Goal: Task Accomplishment & Management: Manage account settings

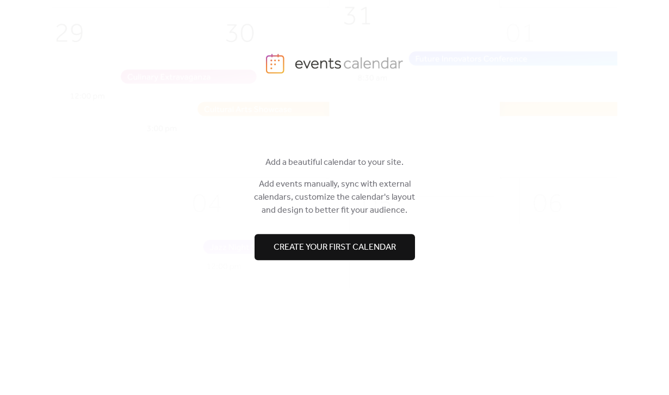
click at [345, 249] on span "Create your first calendar" at bounding box center [335, 247] width 122 height 13
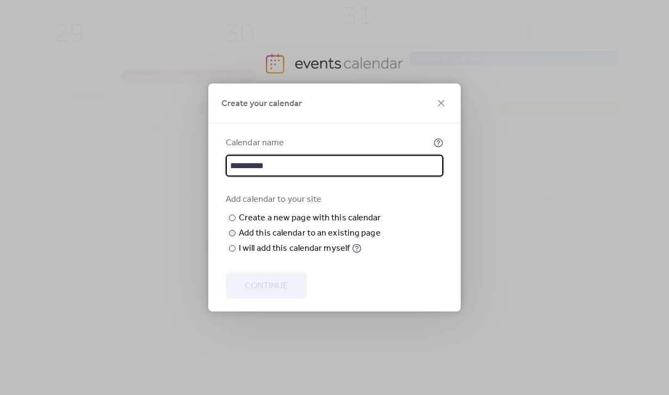
type input "**********"
click at [231, 237] on div at bounding box center [232, 233] width 7 height 7
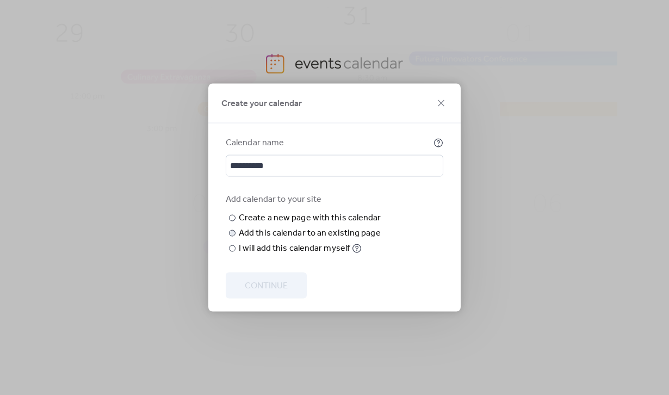
click at [0, 0] on span "Choose page" at bounding box center [0, 0] width 0 height 0
click at [0, 0] on div "Choose page" at bounding box center [0, 0] width 0 height 0
click at [229, 252] on div at bounding box center [232, 248] width 7 height 7
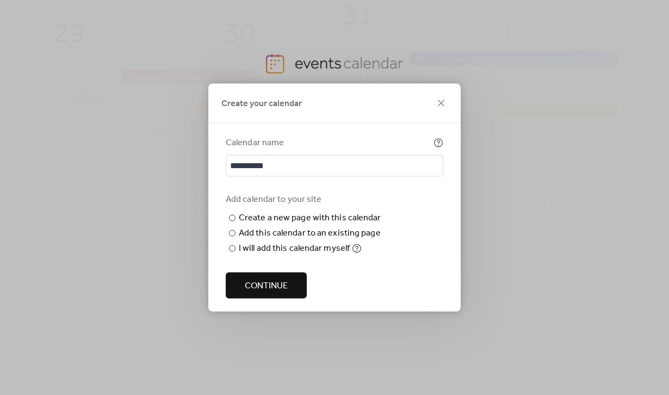
click at [267, 281] on span "Continue" at bounding box center [266, 286] width 43 height 13
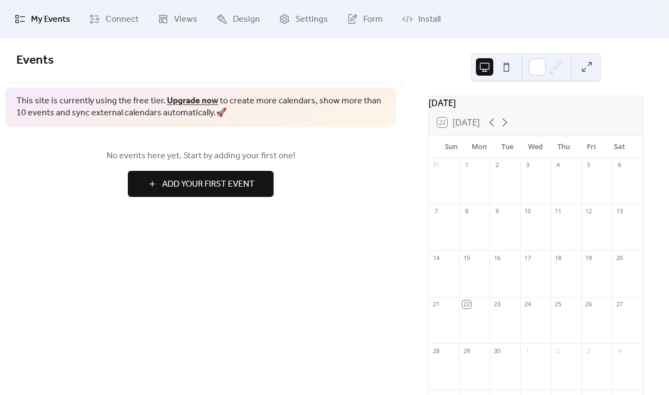
click at [216, 189] on span "Add Your First Event" at bounding box center [208, 184] width 92 height 13
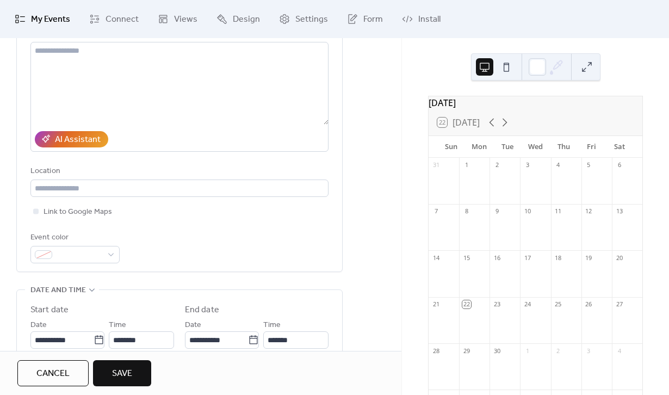
scroll to position [135, 0]
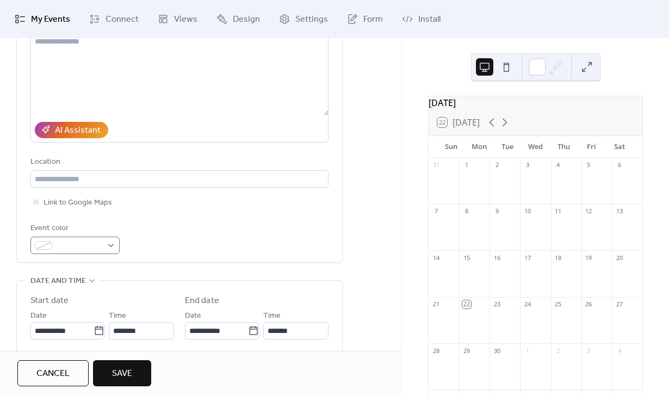
type input "**********"
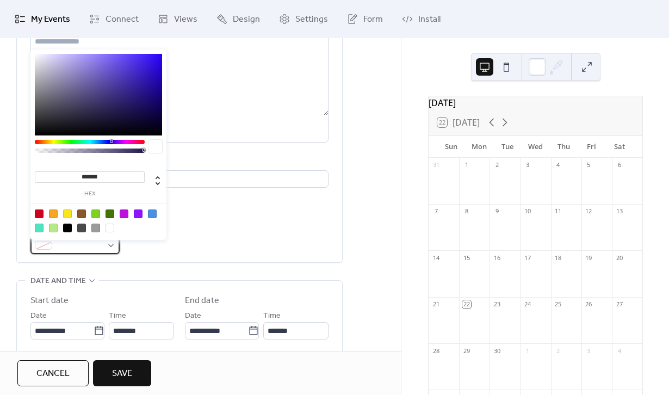
click at [107, 253] on div at bounding box center [74, 245] width 89 height 17
click at [98, 216] on div at bounding box center [95, 213] width 9 height 9
type input "*******"
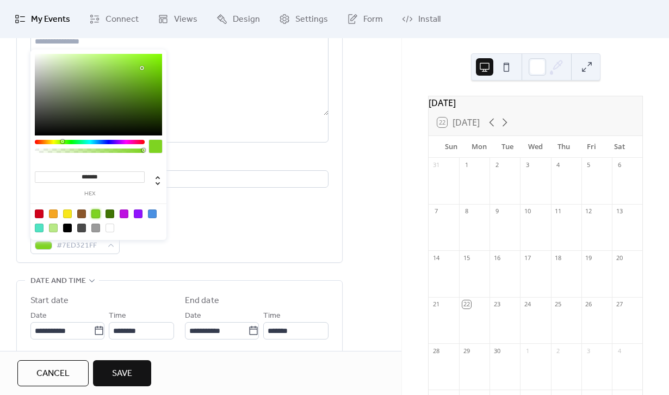
click at [185, 254] on div "Event color #7ED321FF" at bounding box center [179, 238] width 298 height 32
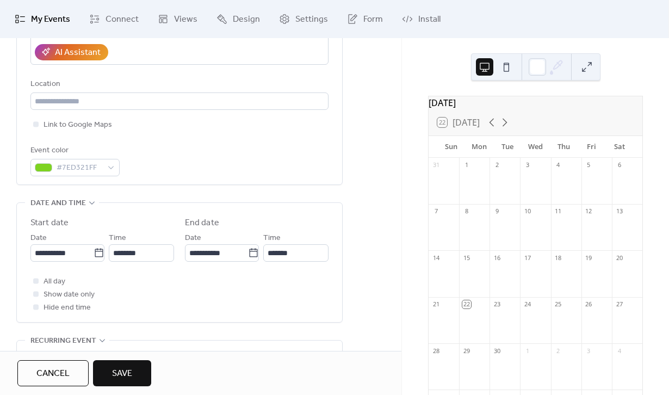
scroll to position [226, 0]
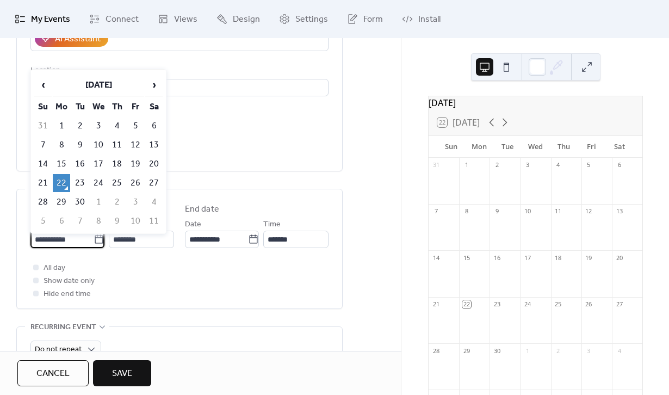
click at [80, 243] on input "**********" at bounding box center [61, 239] width 63 height 17
click at [97, 180] on td "24" at bounding box center [98, 183] width 17 height 18
type input "**********"
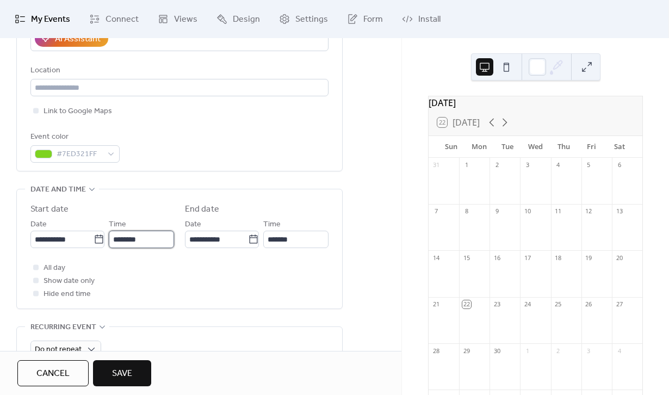
click at [138, 246] on input "********" at bounding box center [141, 239] width 65 height 17
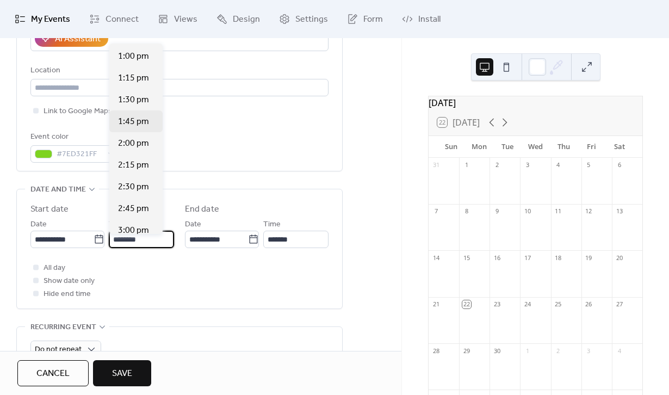
scroll to position [1150, 0]
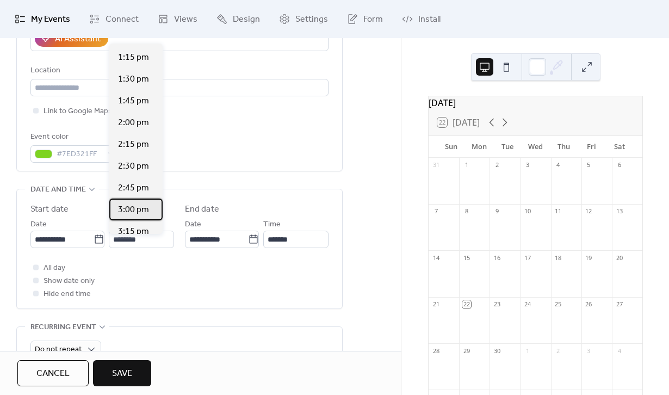
click at [123, 210] on span "3:00 pm" at bounding box center [133, 209] width 31 height 13
type input "*******"
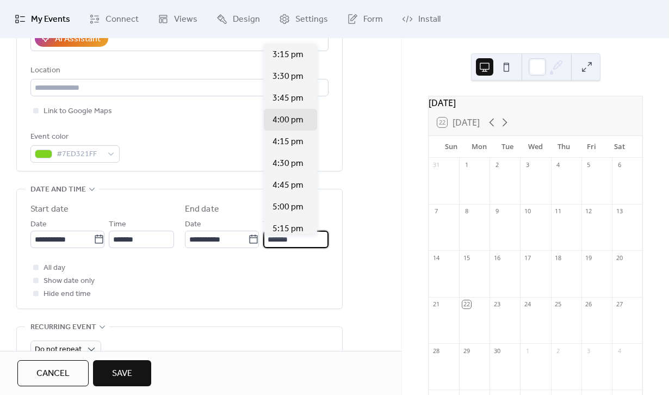
click at [283, 247] on input "*******" at bounding box center [295, 239] width 65 height 17
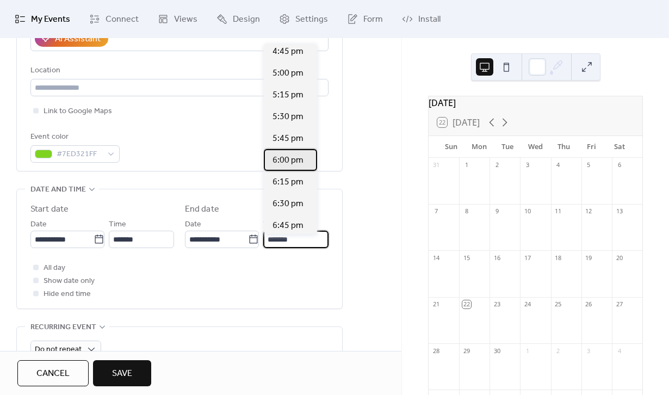
click at [293, 158] on span "6:00 pm" at bounding box center [287, 160] width 31 height 13
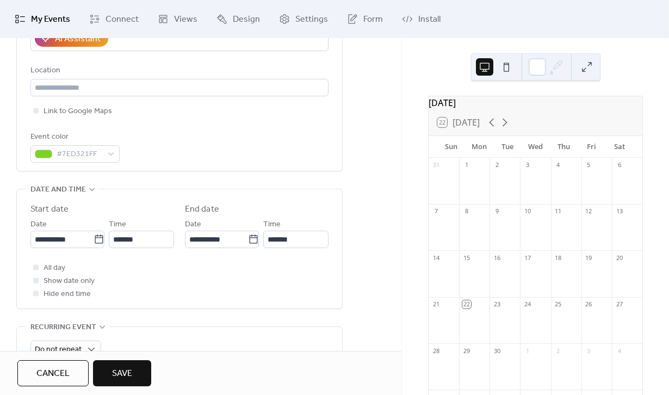
type input "*******"
click at [83, 287] on span "Show date only" at bounding box center [69, 281] width 51 height 13
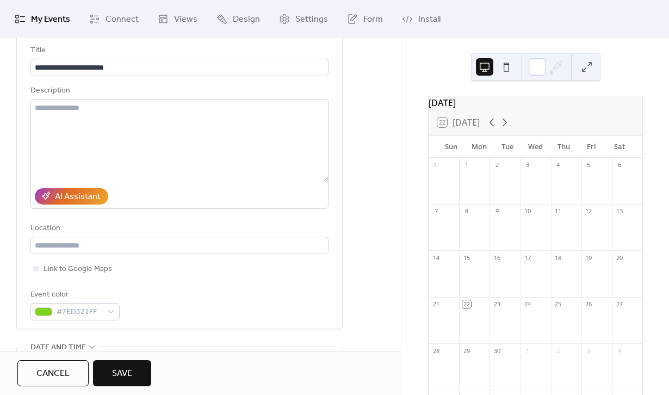
scroll to position [0, 0]
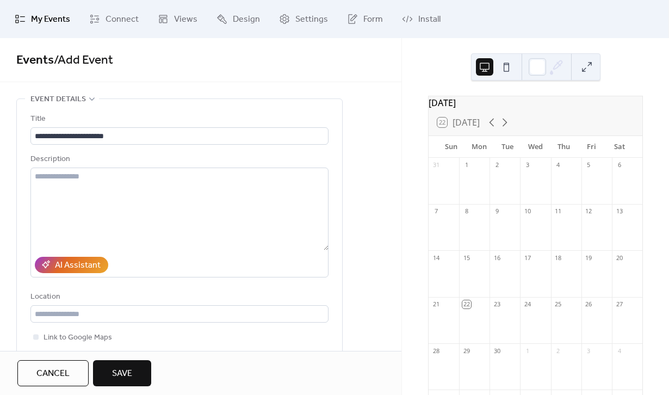
click at [135, 378] on button "Save" at bounding box center [122, 373] width 58 height 26
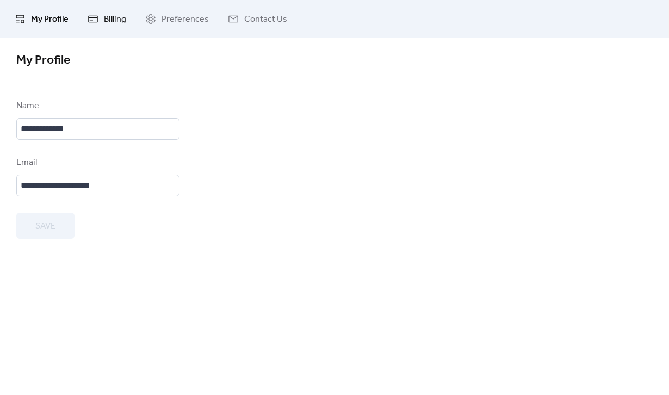
click at [113, 19] on span "Billing" at bounding box center [115, 19] width 22 height 13
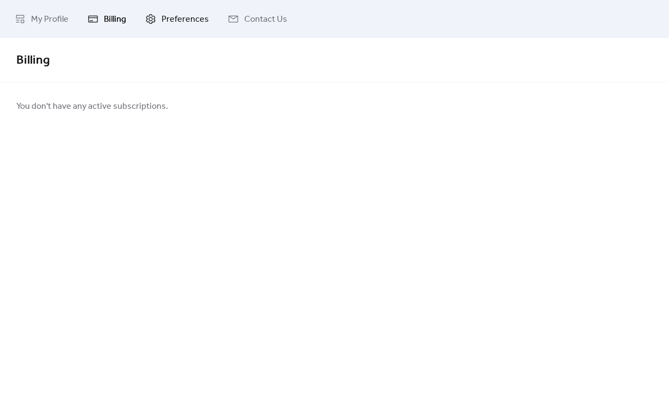
click at [188, 18] on span "Preferences" at bounding box center [185, 19] width 47 height 13
click at [236, 21] on link "Contact Us" at bounding box center [258, 18] width 76 height 29
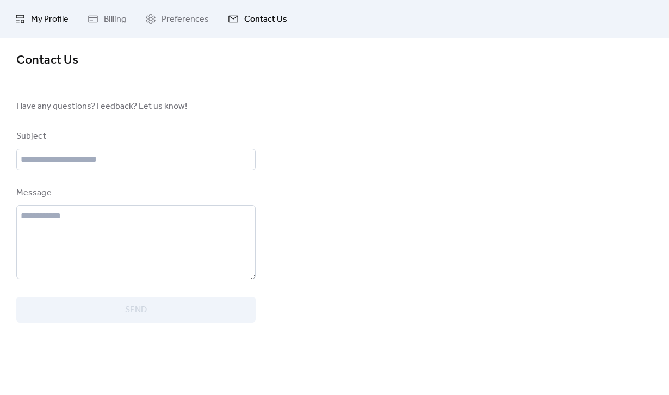
click at [40, 20] on span "My Profile" at bounding box center [50, 19] width 38 height 13
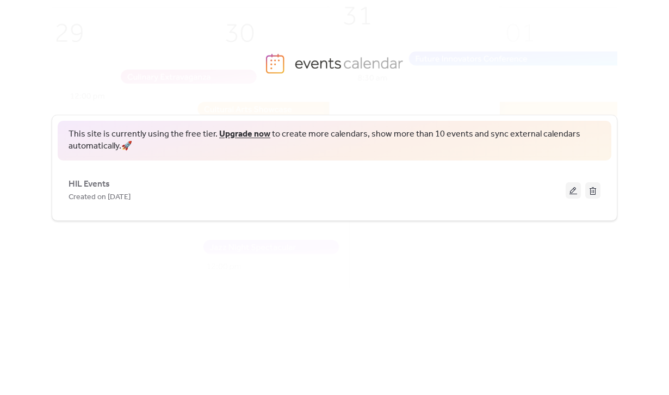
click at [254, 278] on div "This site is currently using the free tier. Upgrade now to create more calendar…" at bounding box center [335, 238] width 566 height 283
click at [323, 276] on div "This site is currently using the free tier. Upgrade now to create more calendar…" at bounding box center [335, 238] width 566 height 283
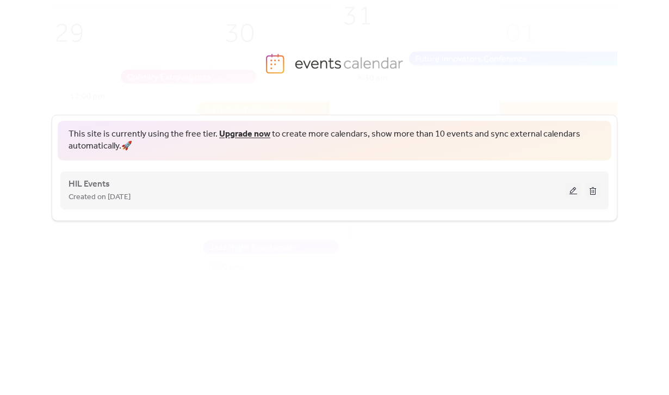
click at [117, 196] on span "Created on [DATE]" at bounding box center [100, 197] width 62 height 13
click at [573, 189] on button at bounding box center [573, 190] width 15 height 16
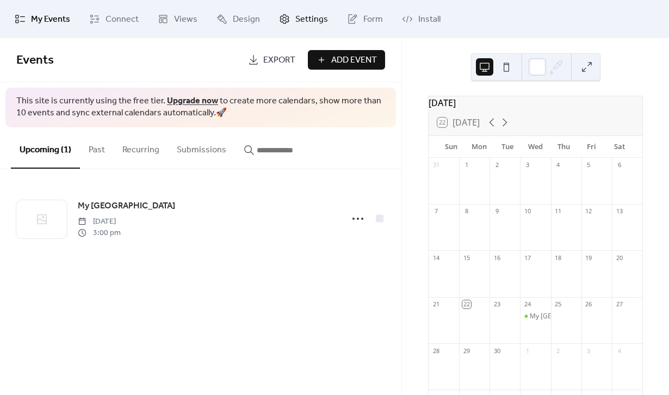
click at [298, 22] on span "Settings" at bounding box center [311, 19] width 33 height 13
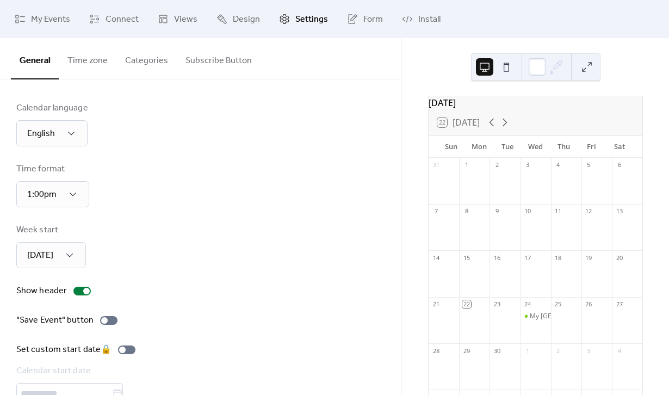
click at [205, 64] on button "Subscribe Button" at bounding box center [219, 58] width 84 height 40
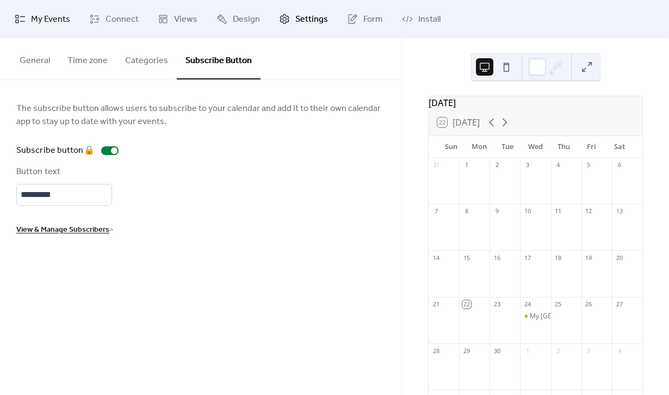
click at [54, 20] on span "My Events" at bounding box center [50, 19] width 39 height 13
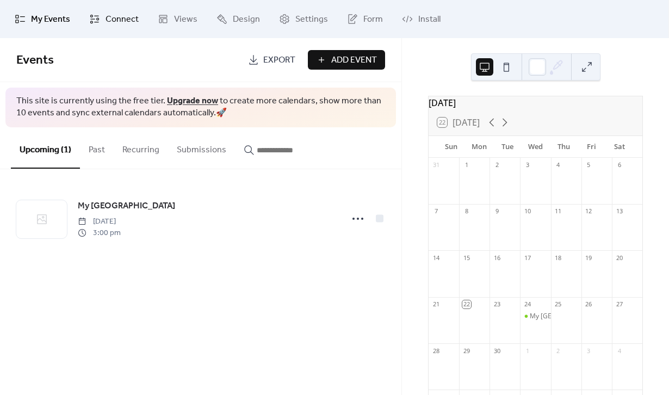
click at [125, 18] on span "Connect" at bounding box center [121, 19] width 33 height 13
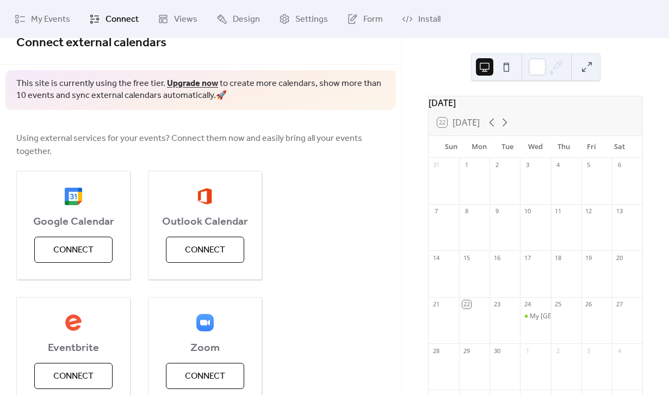
scroll to position [16, 0]
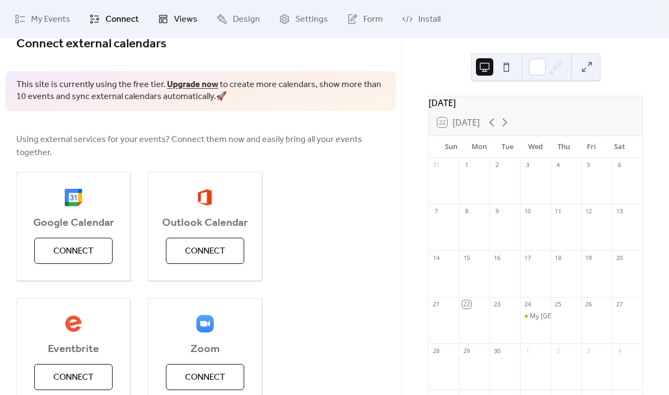
click at [182, 19] on span "Views" at bounding box center [185, 19] width 23 height 13
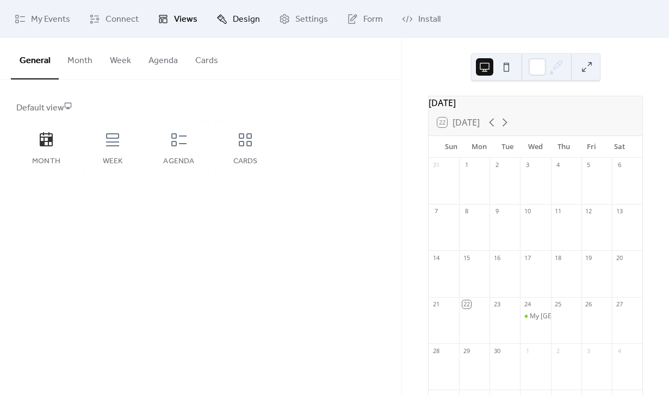
click at [243, 23] on span "Design" at bounding box center [246, 19] width 27 height 13
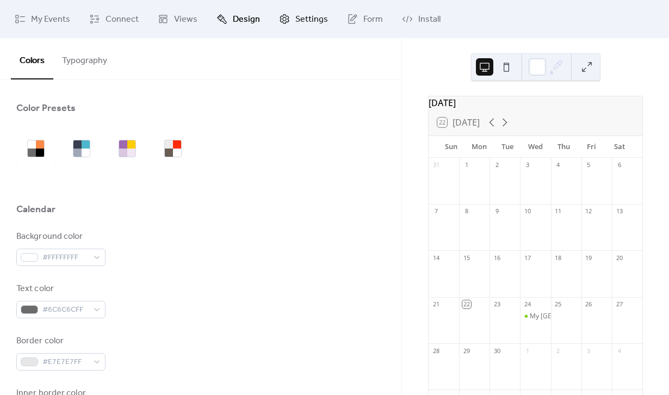
click at [309, 18] on span "Settings" at bounding box center [311, 19] width 33 height 13
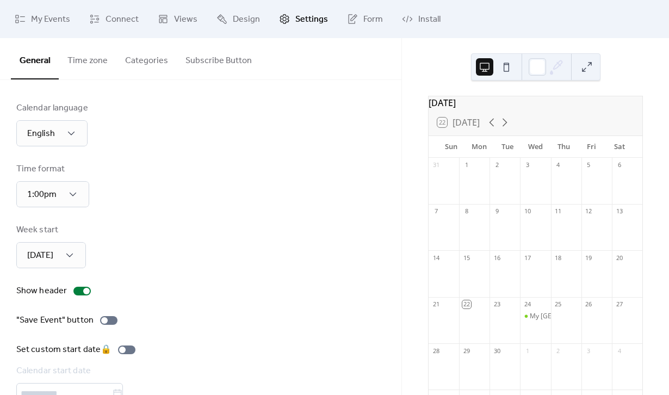
click at [89, 61] on button "Time zone" at bounding box center [88, 58] width 58 height 40
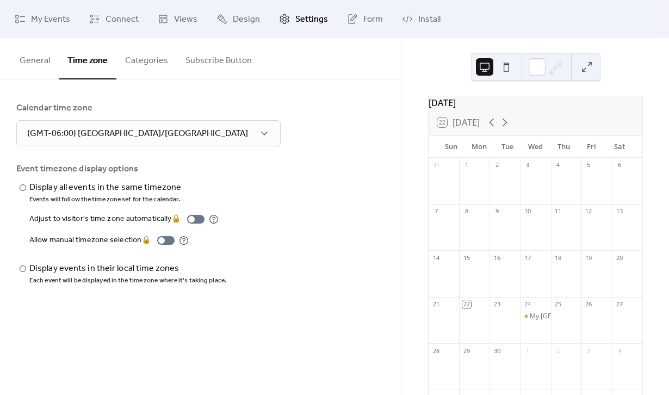
click at [151, 66] on button "Categories" at bounding box center [146, 58] width 60 height 40
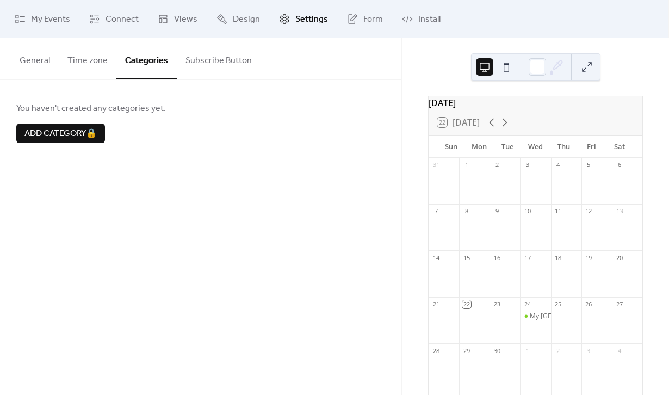
click at [228, 60] on button "Subscribe Button" at bounding box center [219, 58] width 84 height 40
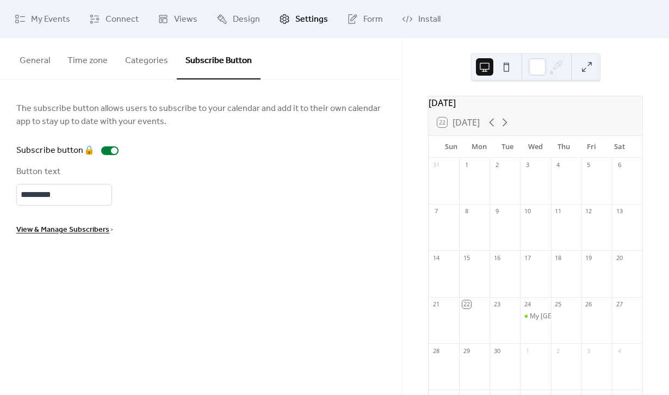
click at [46, 60] on button "General" at bounding box center [35, 58] width 48 height 40
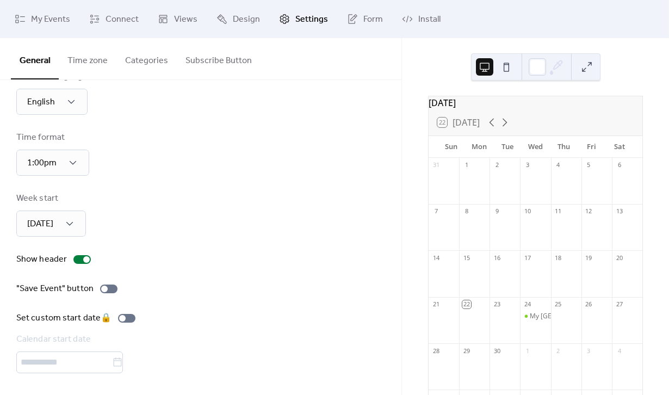
scroll to position [35, 0]
click at [306, 22] on span "Settings" at bounding box center [311, 19] width 33 height 13
click at [422, 23] on span "Install" at bounding box center [429, 19] width 22 height 13
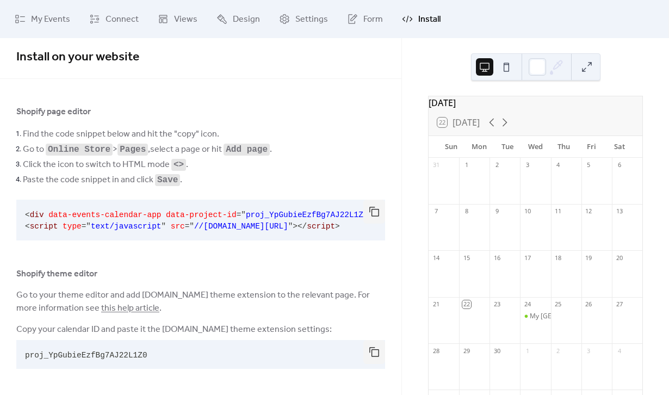
scroll to position [6, 0]
drag, startPoint x: 127, startPoint y: 356, endPoint x: 174, endPoint y: 354, distance: 46.8
click at [174, 355] on pre "proj_YpGubieEzfBg7AJ22L1Z0" at bounding box center [191, 354] width 351 height 29
click at [174, 353] on pre "proj_YpGubieEzfBg7AJ22L1Z0" at bounding box center [191, 354] width 351 height 29
click at [374, 353] on button "button" at bounding box center [374, 352] width 22 height 24
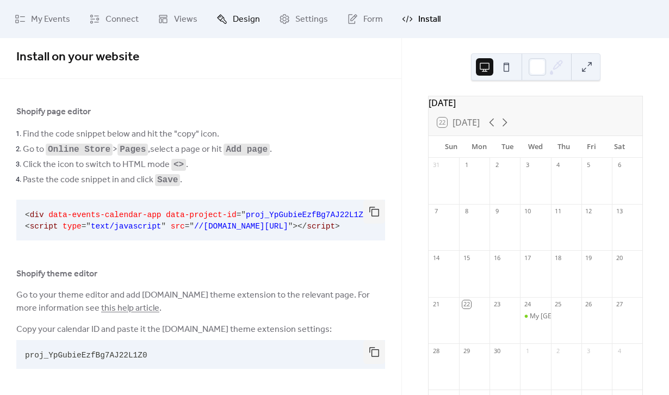
click at [246, 18] on span "Design" at bounding box center [246, 19] width 27 height 13
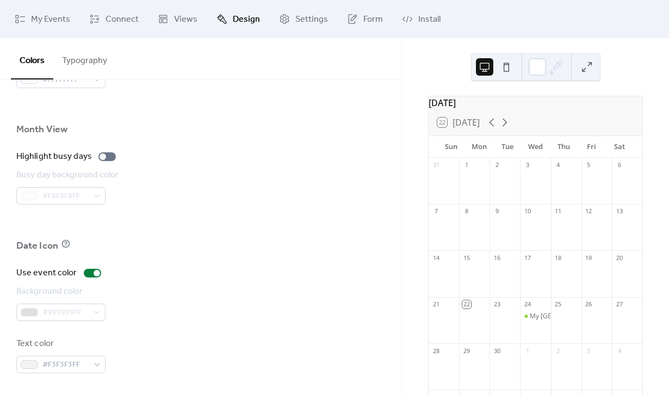
scroll to position [739, 0]
click at [189, 21] on span "Views" at bounding box center [185, 19] width 23 height 13
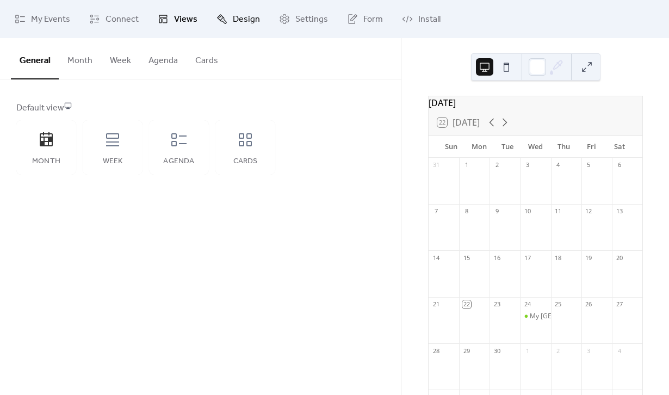
click at [256, 20] on span "Design" at bounding box center [246, 19] width 27 height 13
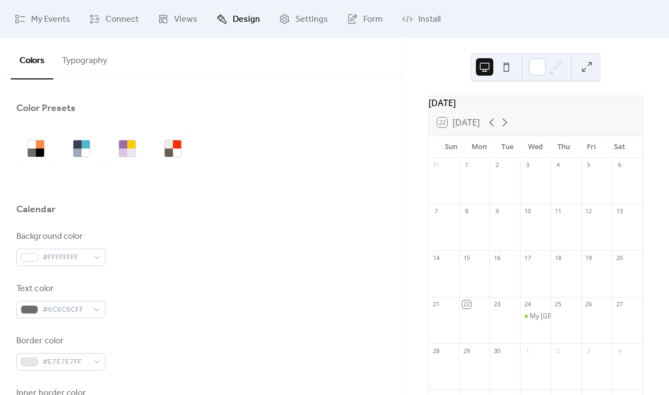
click at [91, 58] on button "Typography" at bounding box center [84, 58] width 63 height 40
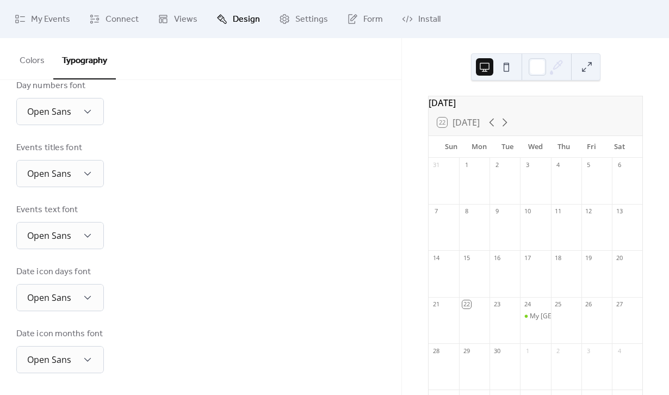
scroll to position [252, 0]
click at [171, 18] on link "Views" at bounding box center [178, 18] width 56 height 29
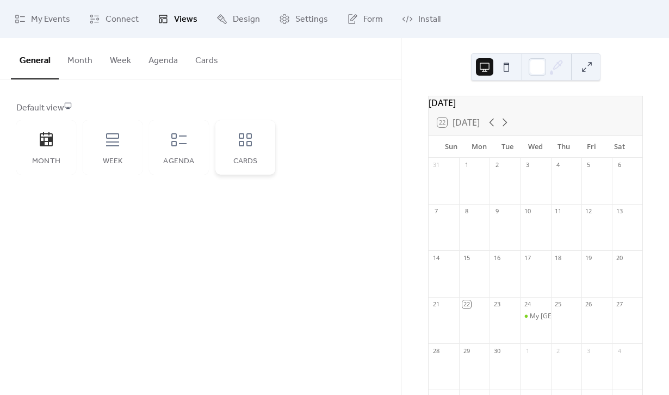
click at [260, 153] on div "Cards" at bounding box center [245, 147] width 60 height 54
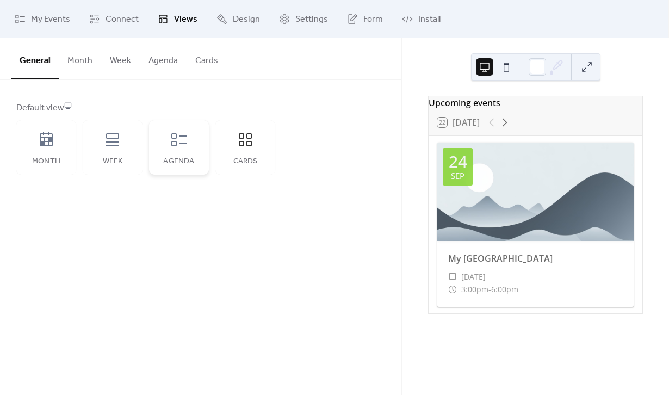
click at [181, 154] on div "Agenda" at bounding box center [179, 147] width 60 height 54
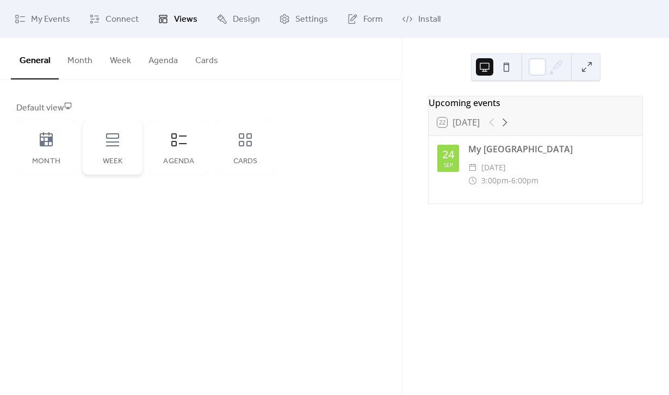
click at [115, 157] on div "Week" at bounding box center [113, 161] width 38 height 9
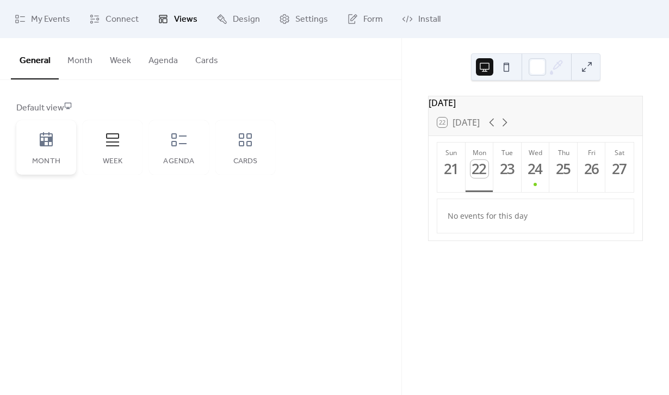
click at [55, 146] on div "Month" at bounding box center [46, 147] width 60 height 54
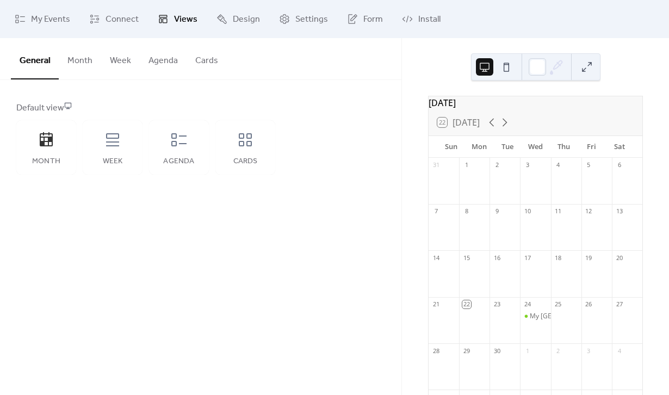
click at [83, 61] on button "Month" at bounding box center [80, 58] width 42 height 40
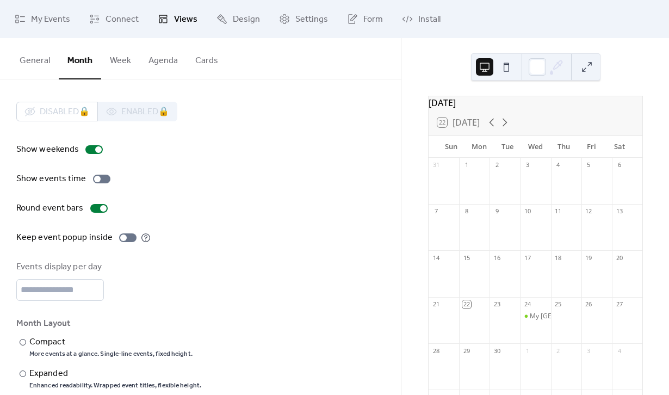
click at [163, 66] on button "Agenda" at bounding box center [163, 58] width 47 height 40
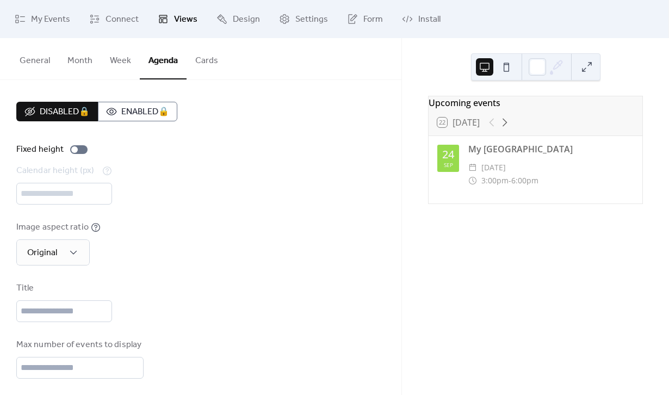
click at [42, 58] on button "General" at bounding box center [35, 58] width 48 height 40
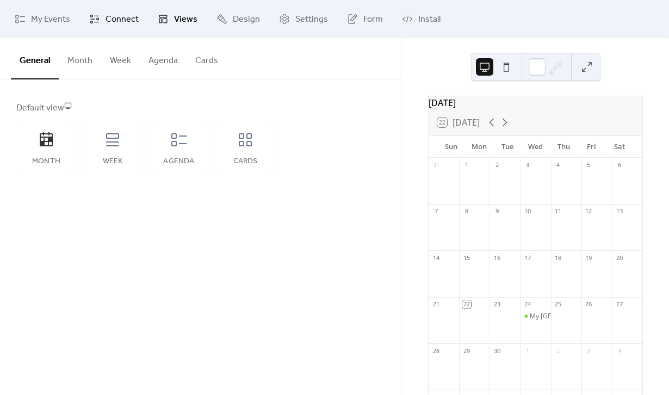
click at [119, 18] on span "Connect" at bounding box center [121, 19] width 33 height 13
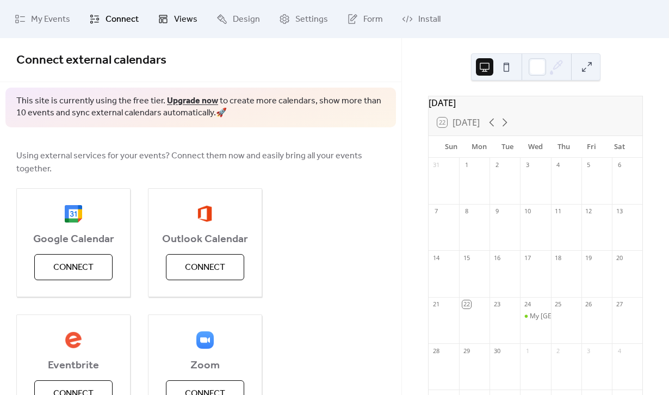
click at [178, 19] on span "Views" at bounding box center [185, 19] width 23 height 13
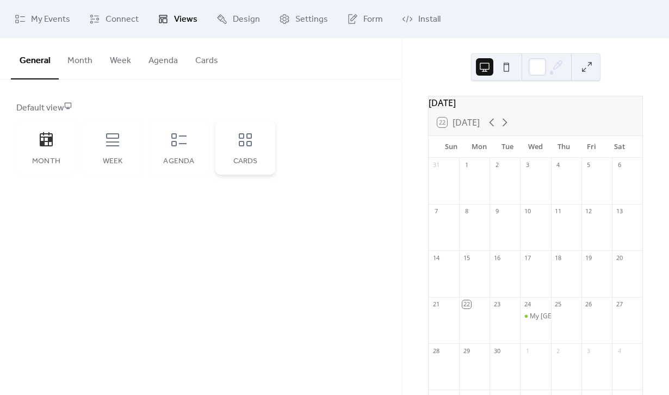
click at [235, 151] on div "Cards" at bounding box center [245, 147] width 60 height 54
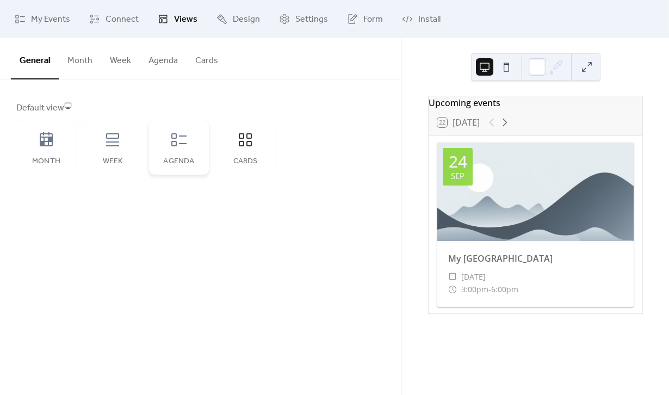
click at [184, 158] on div "Agenda" at bounding box center [179, 161] width 38 height 9
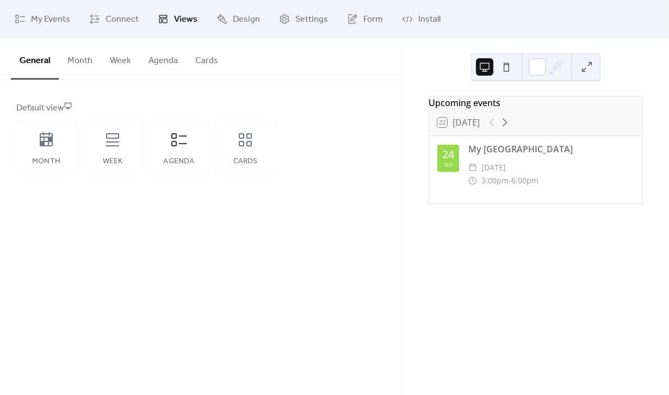
click at [505, 61] on button at bounding box center [506, 66] width 17 height 17
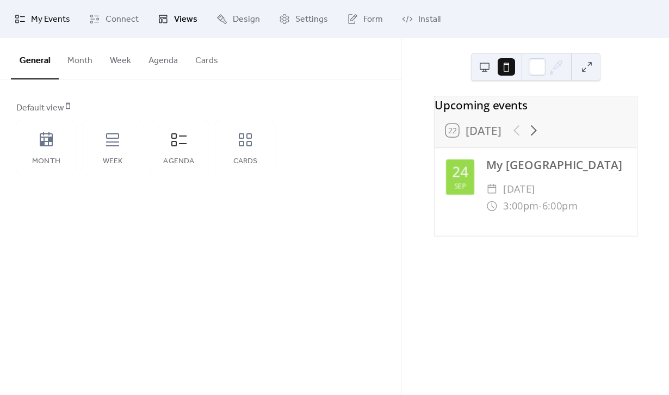
click at [44, 20] on span "My Events" at bounding box center [50, 19] width 39 height 13
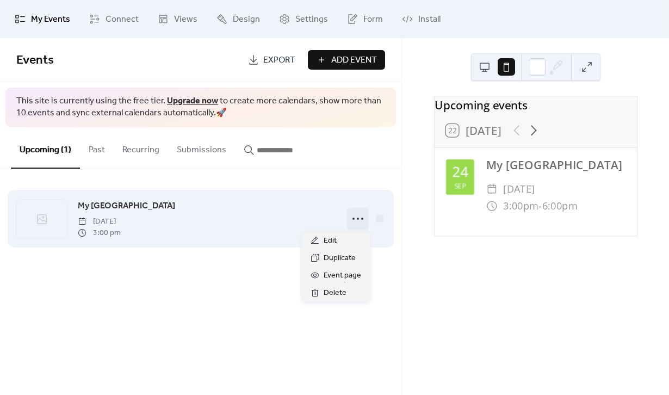
click at [358, 219] on circle at bounding box center [358, 219] width 2 height 2
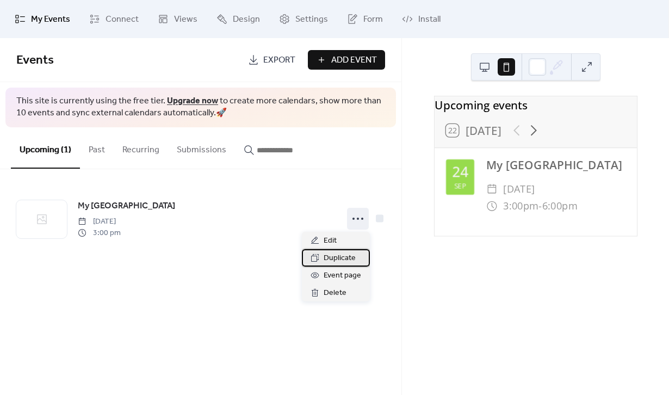
click at [341, 256] on span "Duplicate" at bounding box center [340, 258] width 32 height 13
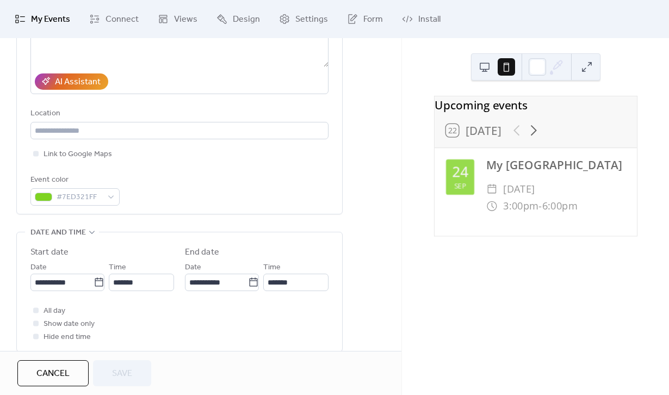
scroll to position [187, 0]
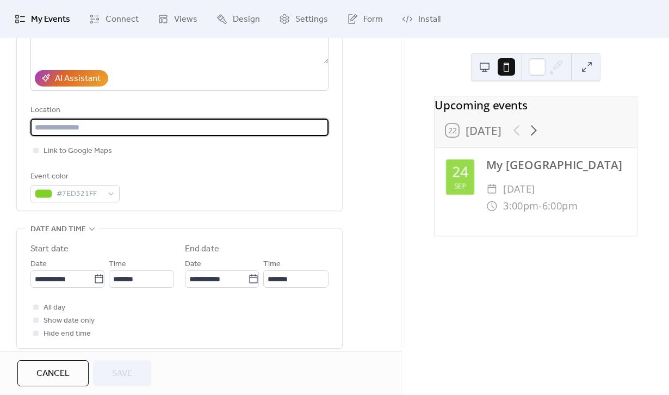
click at [79, 134] on input "text" at bounding box center [179, 127] width 298 height 17
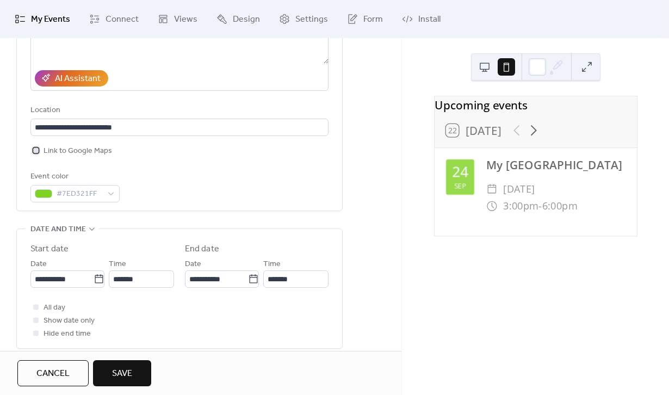
click at [38, 153] on div at bounding box center [35, 149] width 5 height 5
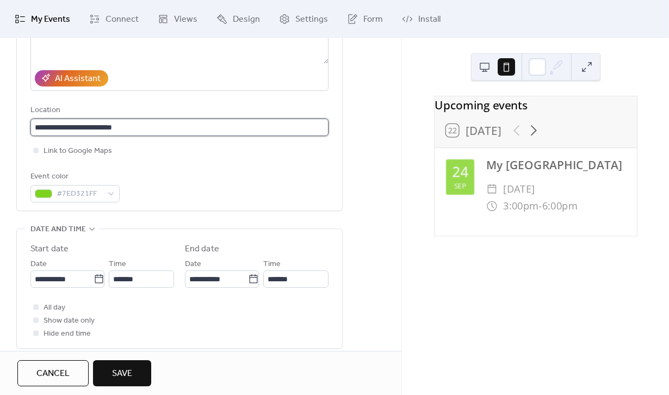
click at [136, 127] on input "**********" at bounding box center [179, 127] width 298 height 17
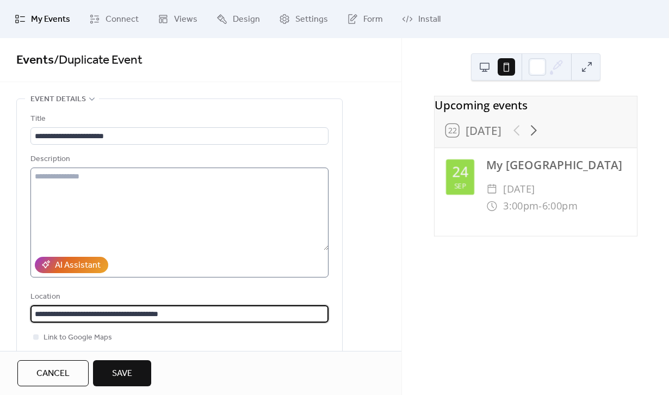
scroll to position [0, 0]
type input "**********"
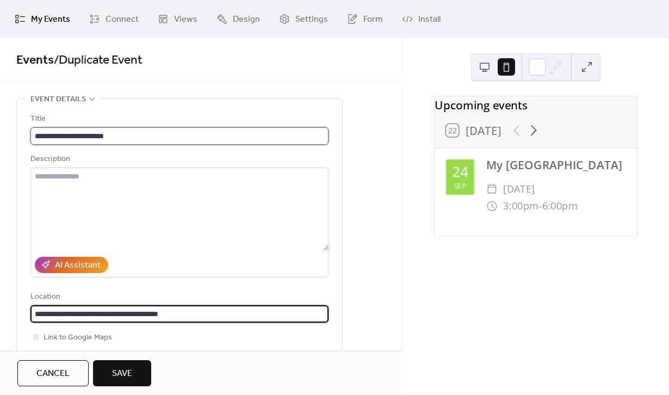
click at [148, 136] on input "**********" at bounding box center [179, 135] width 298 height 17
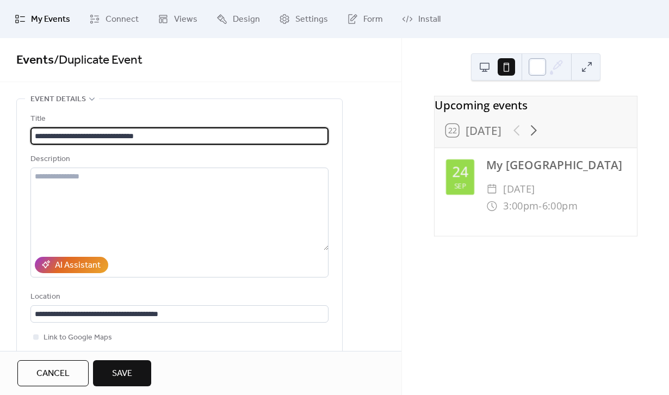
type input "**********"
click at [539, 66] on div at bounding box center [537, 66] width 17 height 17
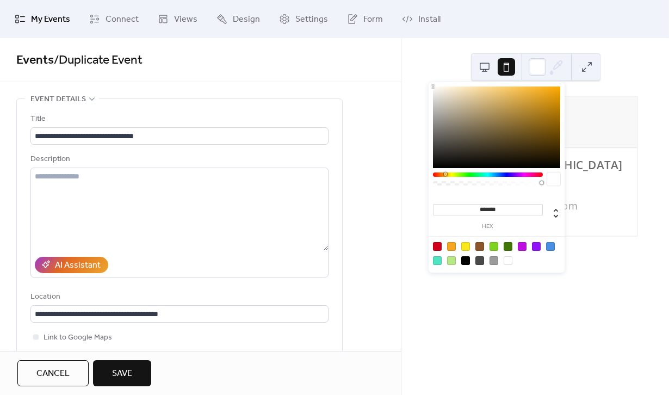
click at [445, 175] on div at bounding box center [488, 174] width 110 height 4
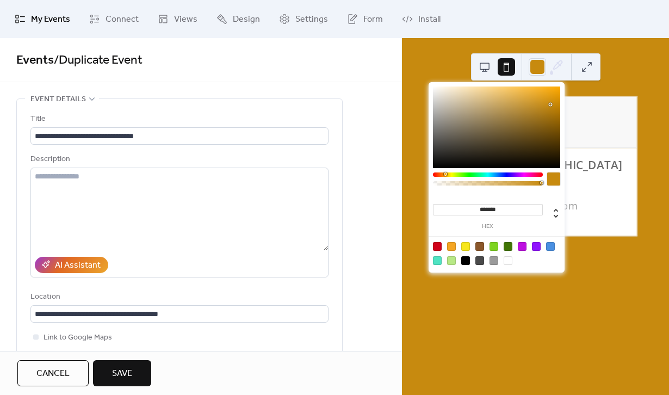
click at [550, 104] on div at bounding box center [496, 127] width 127 height 82
type input "*******"
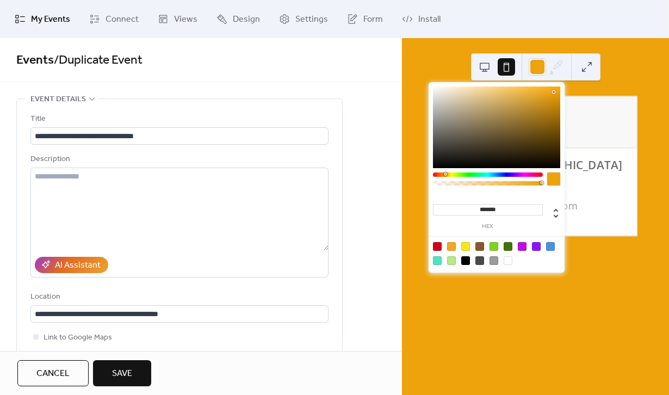
click at [554, 92] on div at bounding box center [496, 127] width 127 height 82
click at [115, 376] on span "Save" at bounding box center [122, 373] width 20 height 13
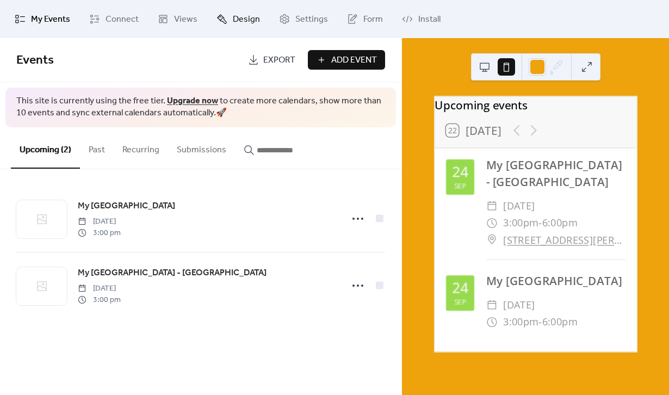
click at [238, 20] on span "Design" at bounding box center [246, 19] width 27 height 13
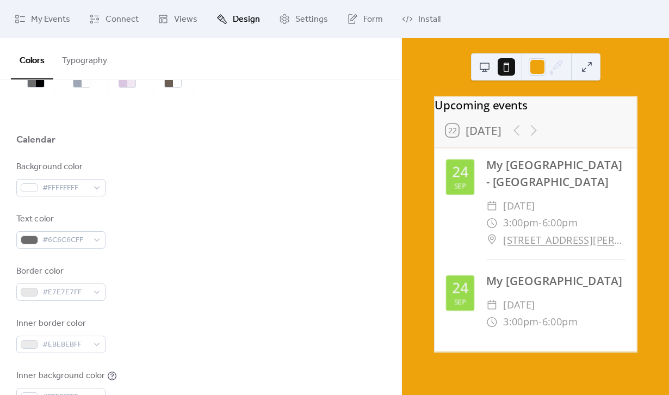
scroll to position [75, 0]
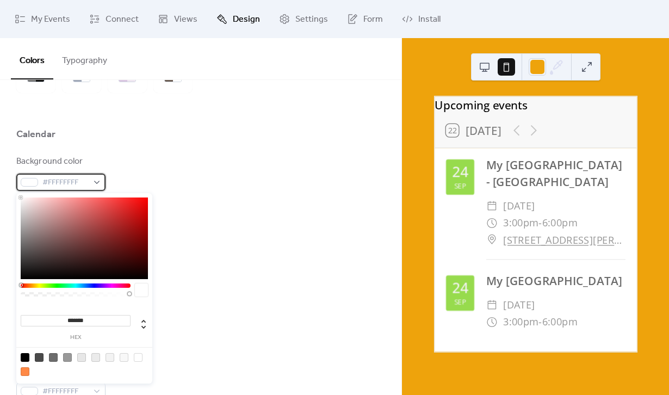
click at [77, 183] on span "#FFFFFFFF" at bounding box center [65, 182] width 46 height 13
click at [48, 286] on div at bounding box center [76, 285] width 110 height 4
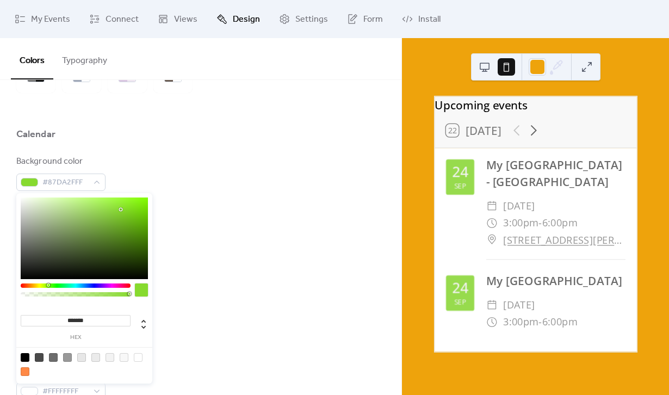
click at [120, 209] on div at bounding box center [84, 238] width 127 height 82
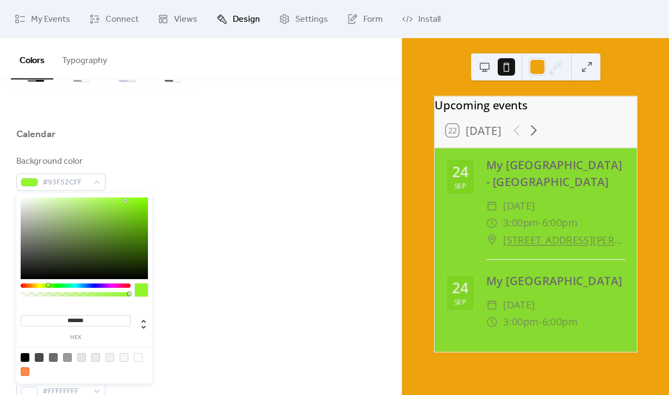
click at [125, 201] on div at bounding box center [84, 238] width 127 height 82
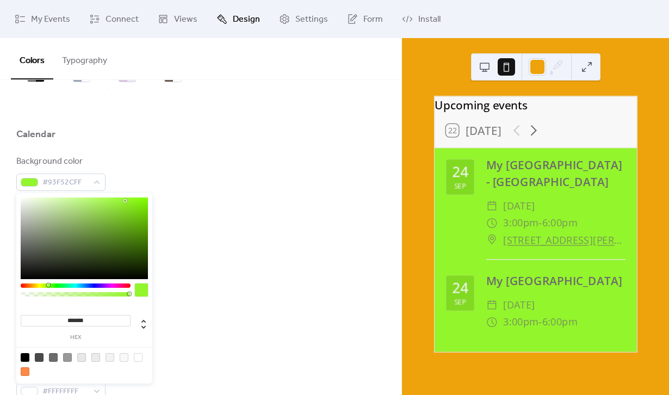
type input "*******"
click at [142, 218] on div at bounding box center [84, 238] width 127 height 82
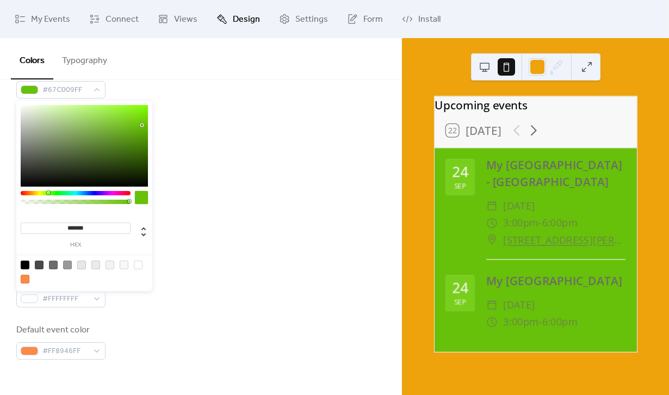
scroll to position [163, 0]
click at [182, 242] on div "Inner border color #EBEBEBFF" at bounding box center [200, 242] width 369 height 36
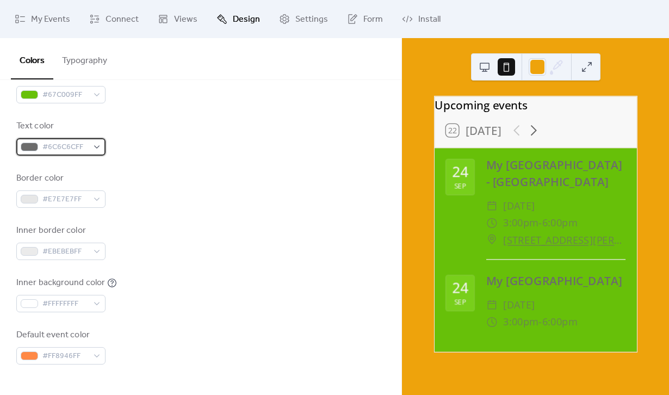
click at [59, 144] on span "#6C6C6CFF" at bounding box center [65, 147] width 46 height 13
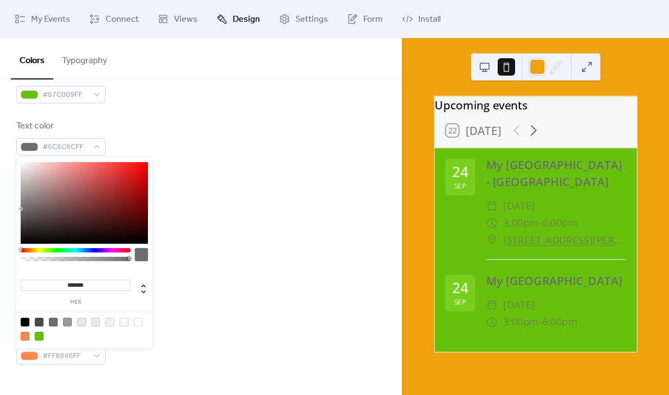
type input "*******"
click at [23, 238] on div at bounding box center [84, 203] width 127 height 82
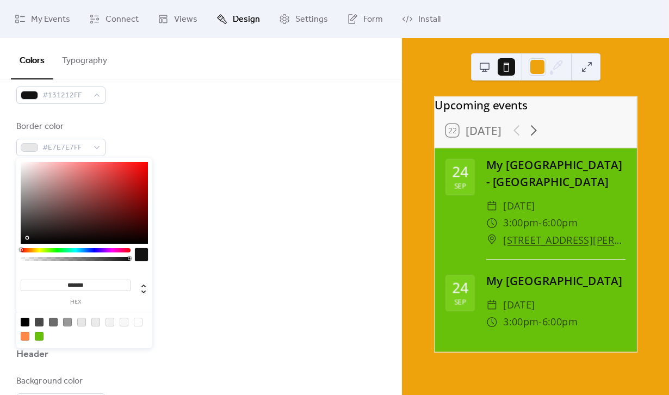
scroll to position [218, 0]
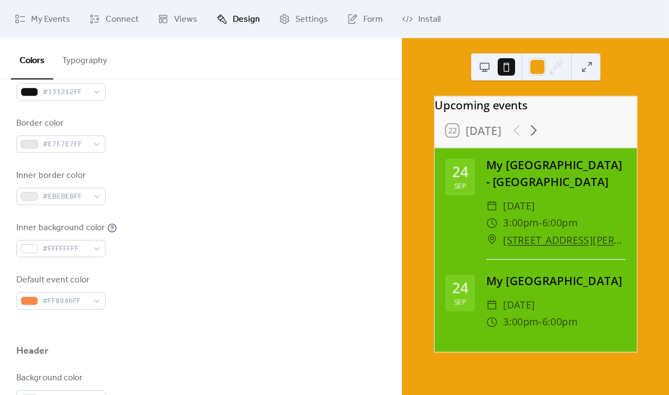
click at [170, 262] on div "Background color #67C009FF Text color #131212FF Border color #E7E7E7FF Inner bo…" at bounding box center [200, 161] width 369 height 297
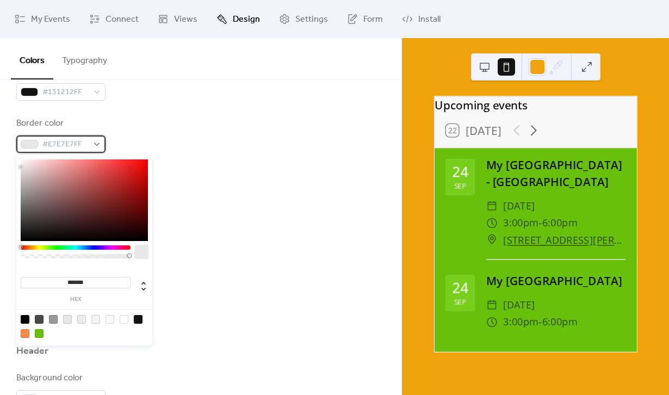
click at [91, 150] on div "#E7E7E7FF" at bounding box center [60, 143] width 89 height 17
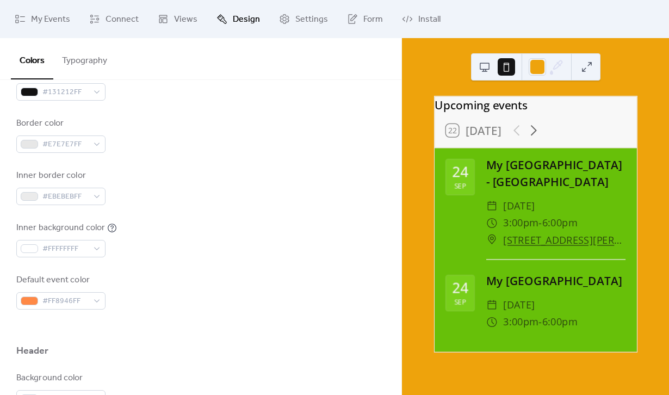
click at [211, 280] on div "Default event color #FF8946FF" at bounding box center [200, 292] width 369 height 36
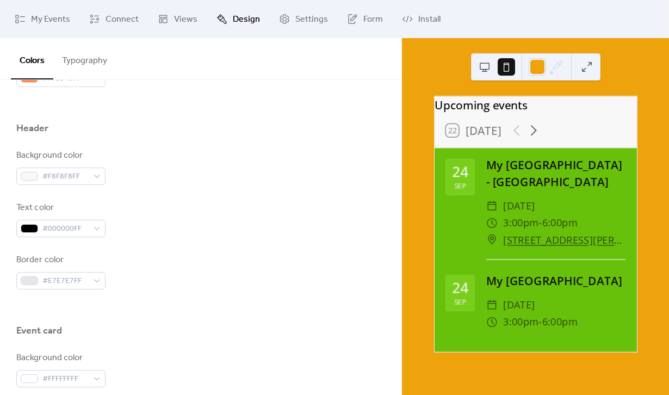
scroll to position [443, 0]
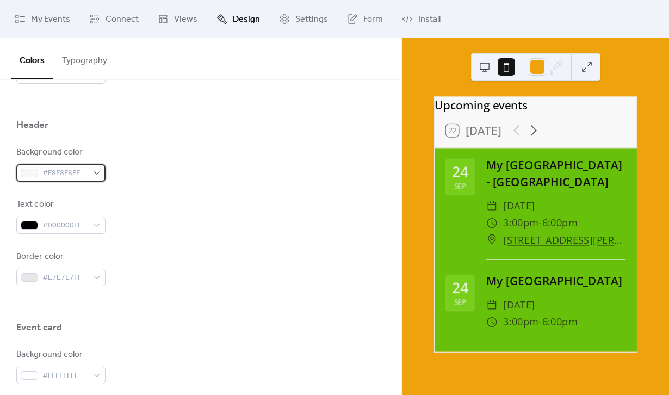
click at [66, 175] on span "#F8F8F8FF" at bounding box center [65, 173] width 46 height 13
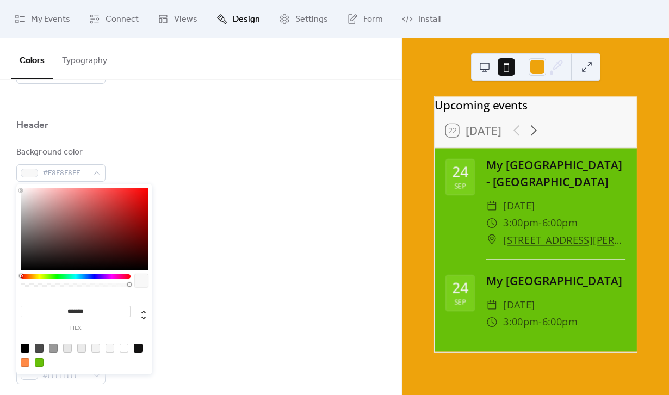
click at [28, 276] on div at bounding box center [76, 276] width 110 height 4
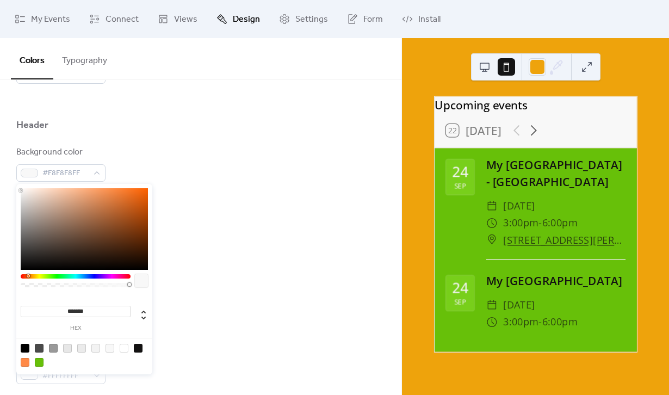
click at [32, 278] on div at bounding box center [76, 283] width 110 height 19
click at [34, 277] on div at bounding box center [76, 276] width 110 height 4
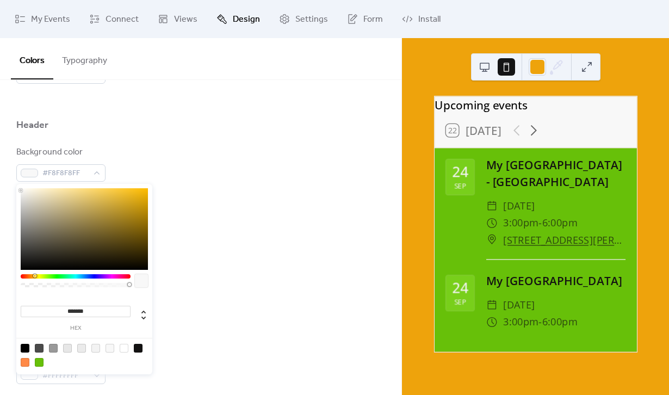
type input "*******"
click at [145, 191] on div at bounding box center [84, 229] width 127 height 82
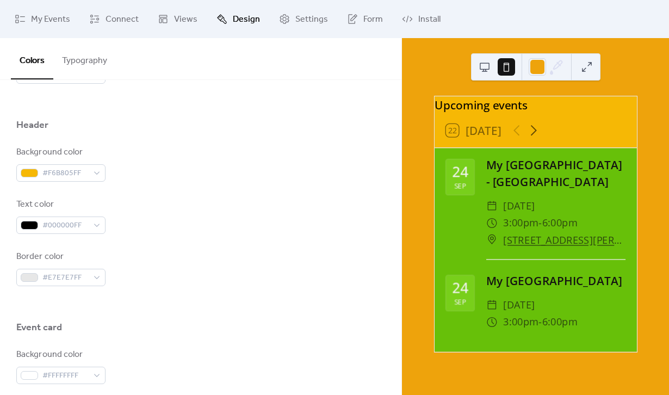
click at [171, 231] on div "Text color #000000FF" at bounding box center [200, 216] width 369 height 36
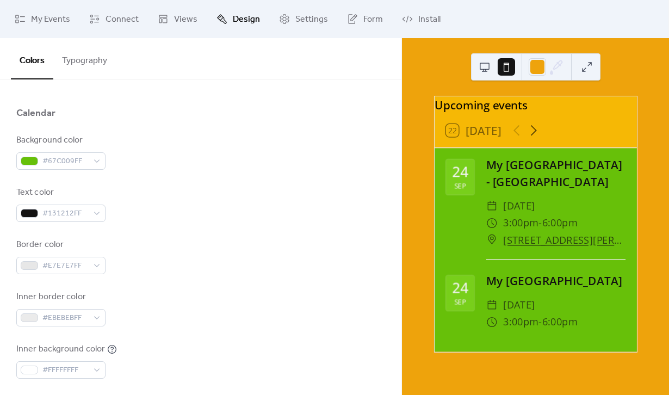
scroll to position [0, 0]
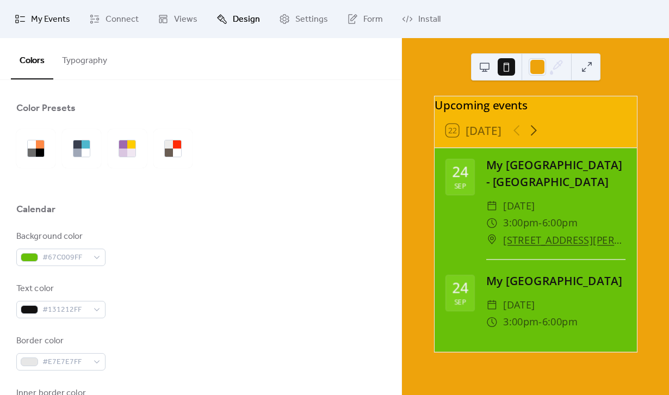
click at [38, 24] on span "My Events" at bounding box center [50, 19] width 39 height 13
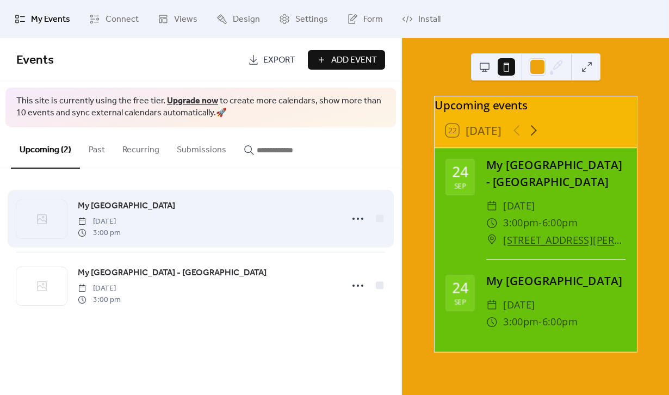
click at [215, 214] on div "My [GEOGRAPHIC_DATA] [DATE] 3:00 pm" at bounding box center [207, 218] width 258 height 39
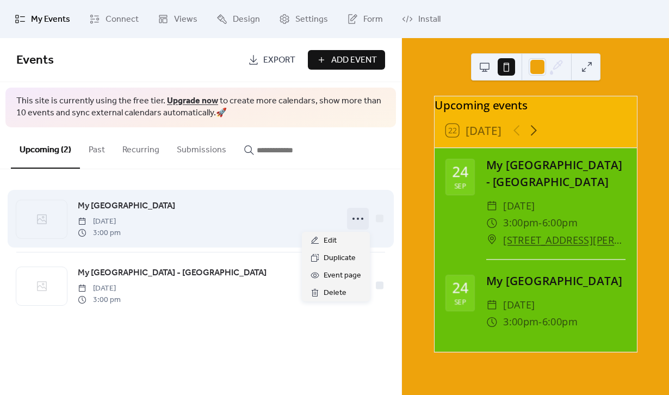
click at [359, 216] on icon at bounding box center [357, 218] width 17 height 17
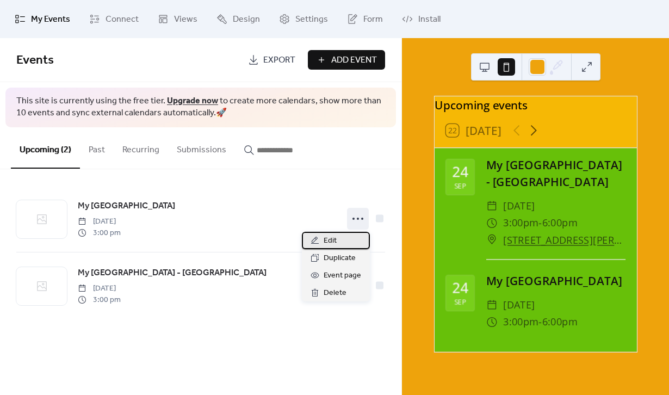
click at [332, 240] on span "Edit" at bounding box center [330, 240] width 13 height 13
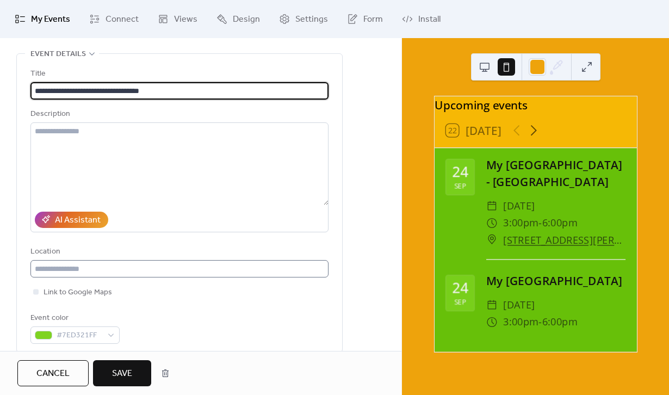
scroll to position [53, 0]
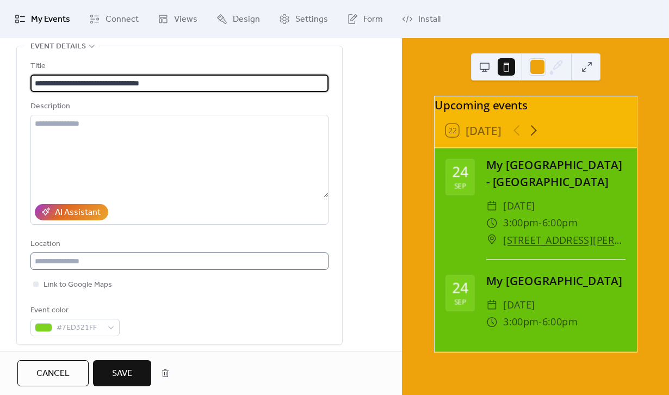
type input "**********"
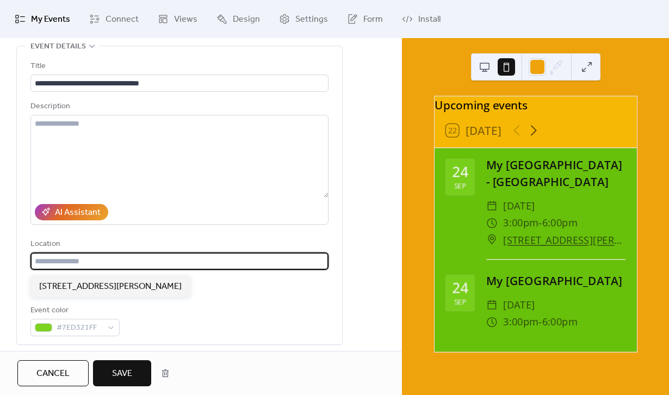
click at [81, 261] on input "text" at bounding box center [179, 260] width 298 height 17
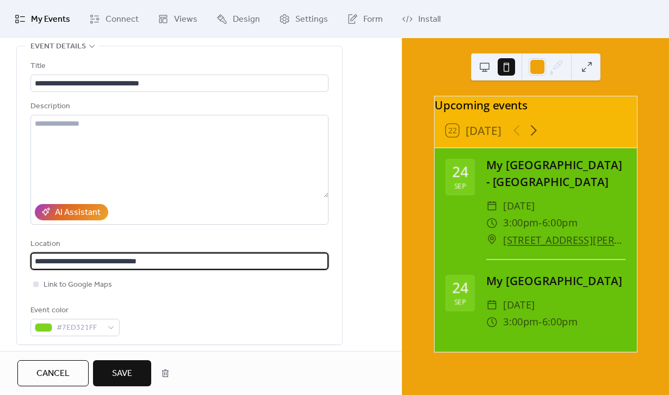
type input "**********"
click at [36, 287] on div at bounding box center [35, 283] width 5 height 5
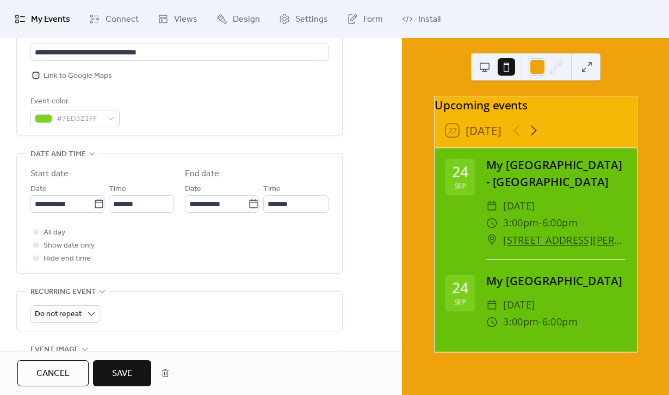
scroll to position [269, 0]
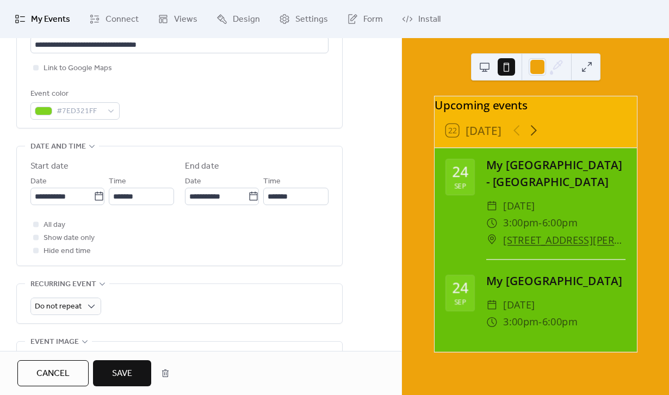
click at [122, 376] on span "Save" at bounding box center [122, 373] width 20 height 13
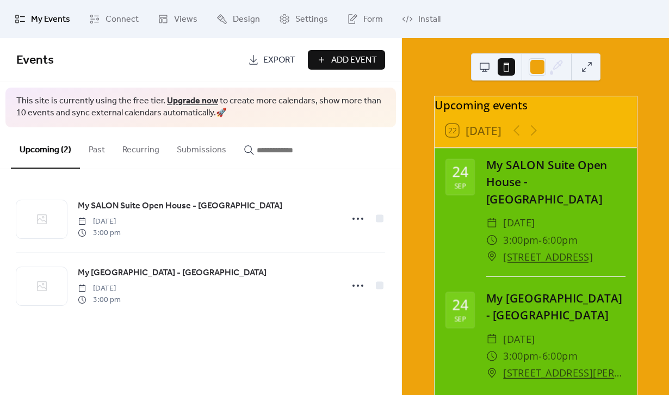
click at [592, 65] on button at bounding box center [586, 66] width 17 height 17
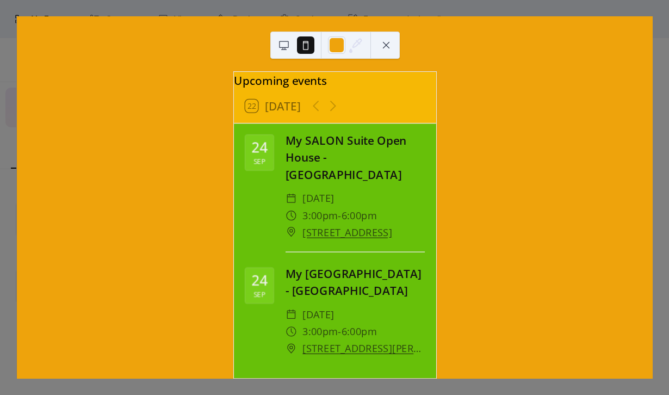
scroll to position [23, 0]
click at [278, 42] on button at bounding box center [283, 44] width 17 height 17
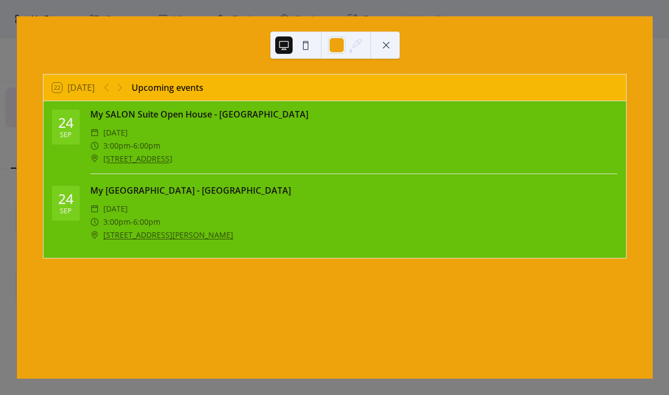
click at [389, 46] on button at bounding box center [385, 44] width 17 height 17
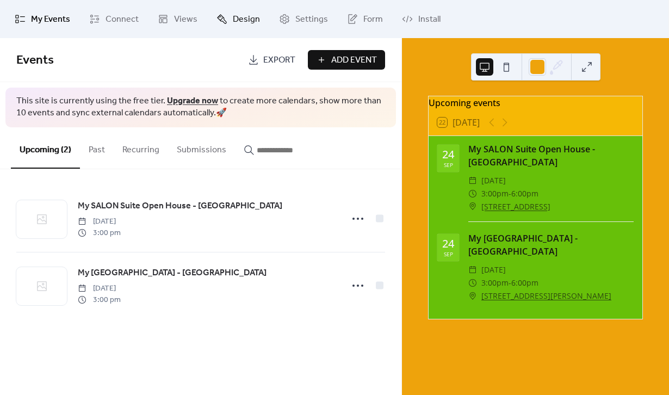
click at [234, 18] on span "Design" at bounding box center [246, 19] width 27 height 13
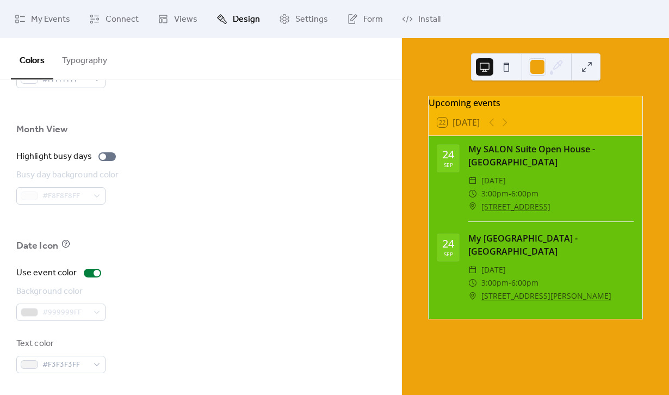
scroll to position [739, 0]
click at [175, 20] on span "Views" at bounding box center [185, 19] width 23 height 13
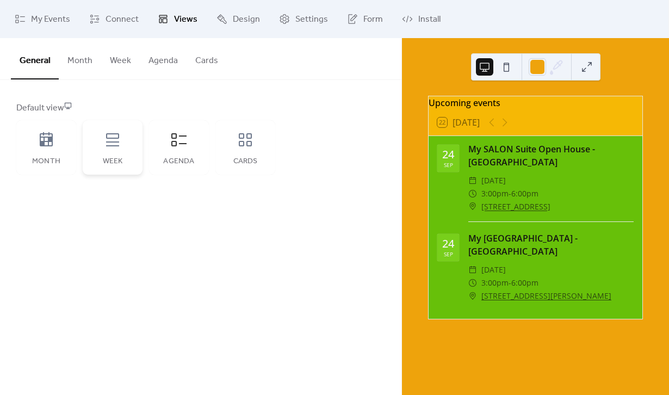
click at [115, 154] on div "Week" at bounding box center [113, 147] width 60 height 54
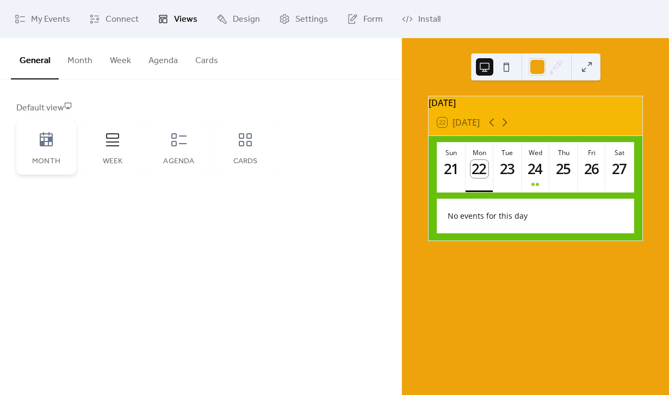
click at [42, 154] on div "Month" at bounding box center [46, 147] width 60 height 54
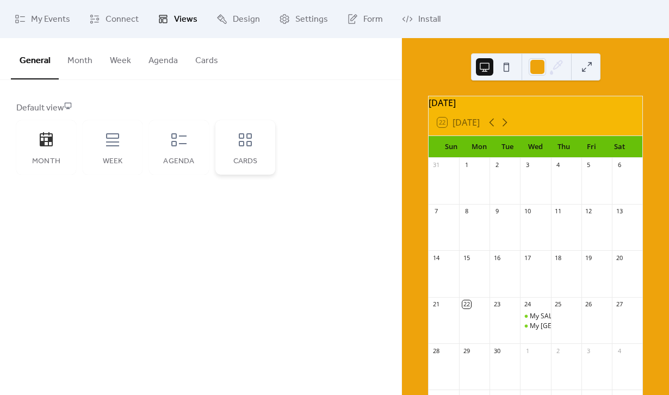
click at [242, 153] on div "Cards" at bounding box center [245, 147] width 60 height 54
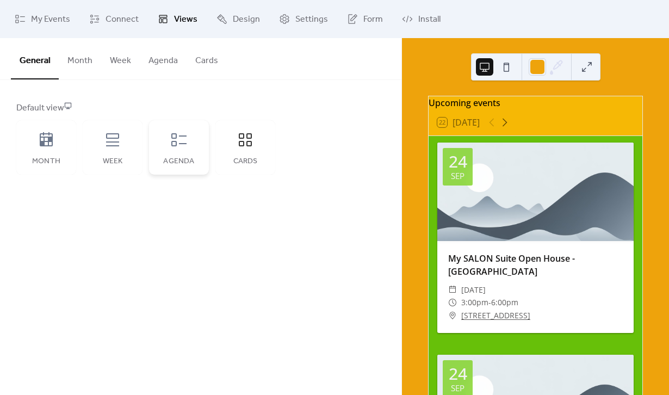
click at [173, 141] on icon at bounding box center [178, 139] width 15 height 13
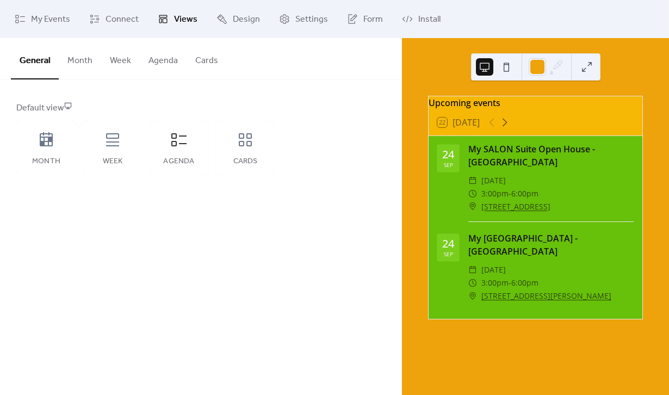
click at [159, 60] on button "Agenda" at bounding box center [163, 58] width 47 height 40
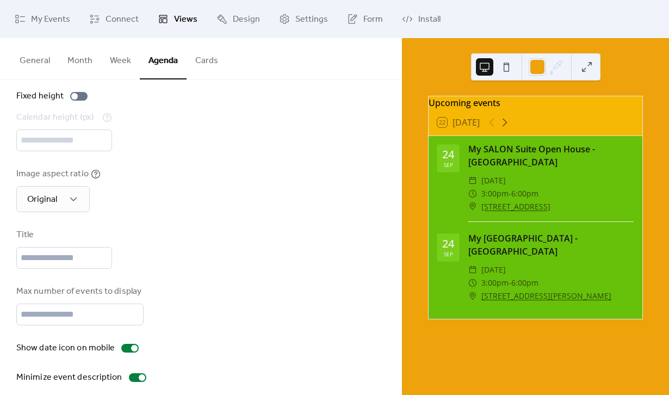
scroll to position [53, 0]
click at [37, 59] on button "General" at bounding box center [35, 58] width 48 height 40
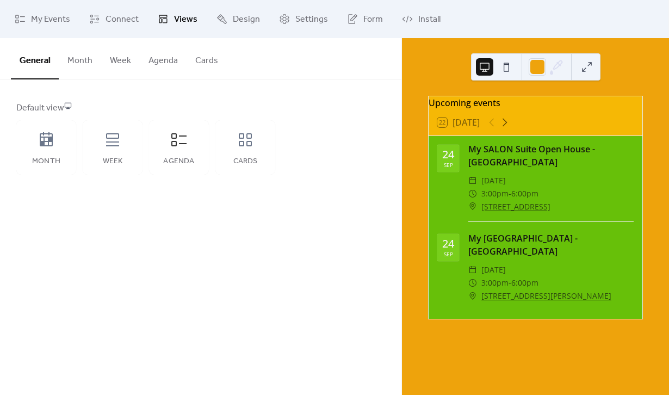
click at [158, 54] on button "Agenda" at bounding box center [163, 58] width 47 height 40
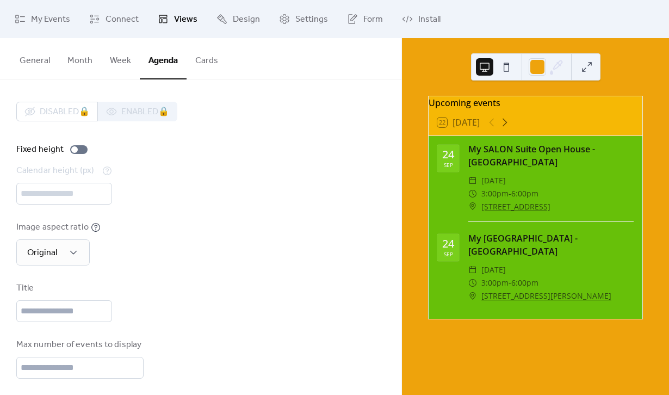
click at [119, 201] on div "Calendar height (px) ***" at bounding box center [200, 184] width 369 height 40
click at [73, 149] on div at bounding box center [74, 149] width 7 height 7
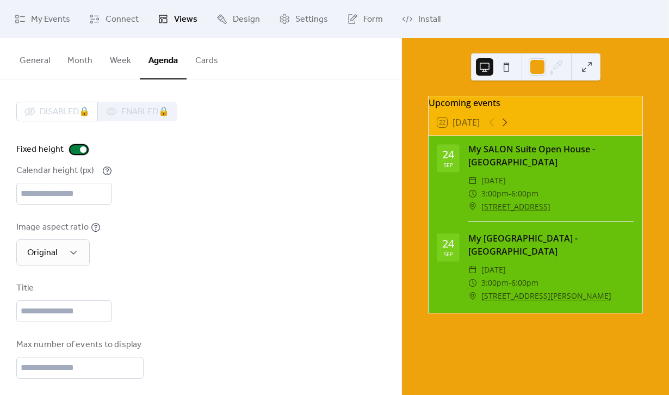
click at [82, 149] on div at bounding box center [83, 149] width 7 height 7
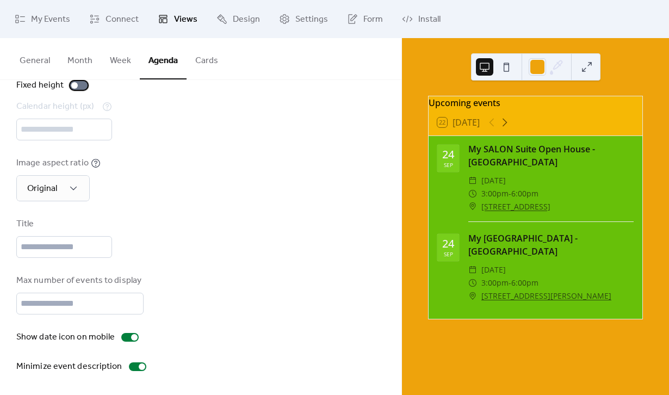
scroll to position [76, 0]
click at [40, 227] on div "1:1" at bounding box center [39, 229] width 47 height 22
click at [52, 249] on span "Original" at bounding box center [40, 250] width 30 height 13
click at [139, 366] on div at bounding box center [142, 366] width 7 height 7
click at [135, 367] on div at bounding box center [137, 366] width 17 height 9
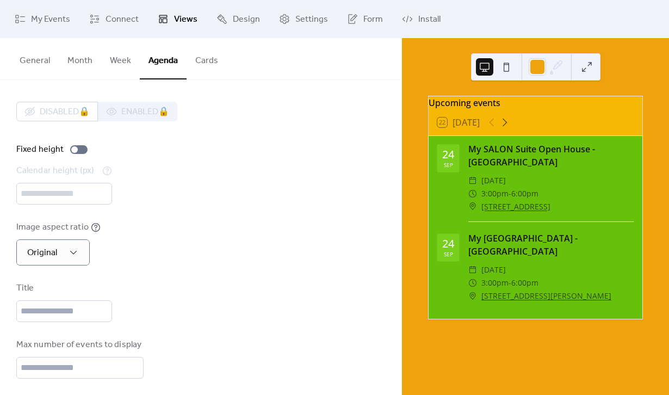
scroll to position [0, 0]
click at [121, 62] on button "Week" at bounding box center [120, 58] width 39 height 40
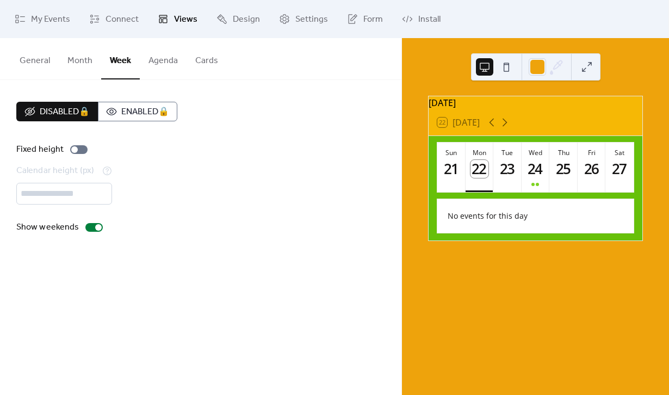
click at [82, 58] on button "Month" at bounding box center [80, 58] width 42 height 40
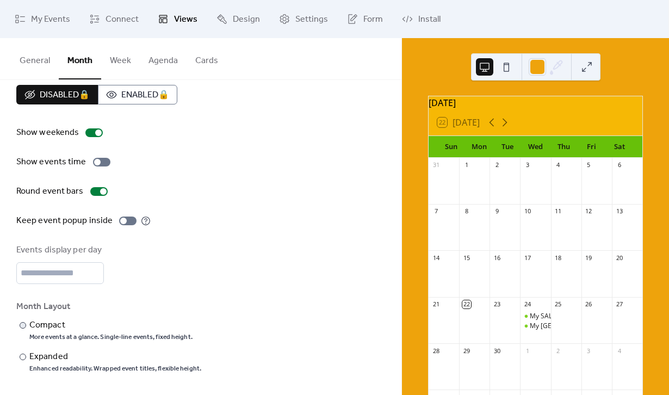
scroll to position [21, 0]
click at [22, 325] on div at bounding box center [23, 325] width 7 height 7
click at [24, 357] on div at bounding box center [23, 356] width 7 height 7
click at [24, 62] on button "General" at bounding box center [35, 58] width 48 height 40
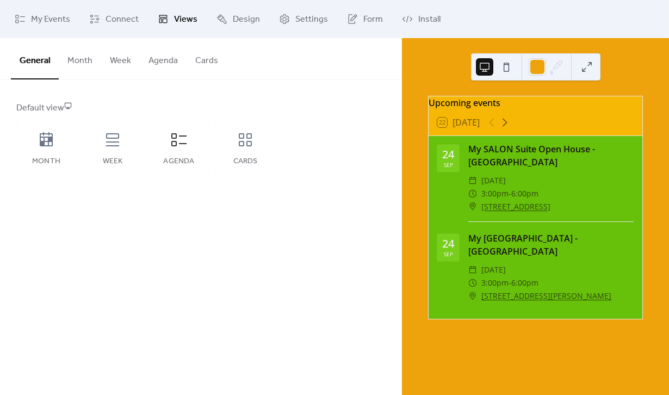
click at [178, 20] on span "Views" at bounding box center [185, 19] width 23 height 13
click at [105, 17] on span "Connect" at bounding box center [121, 19] width 33 height 13
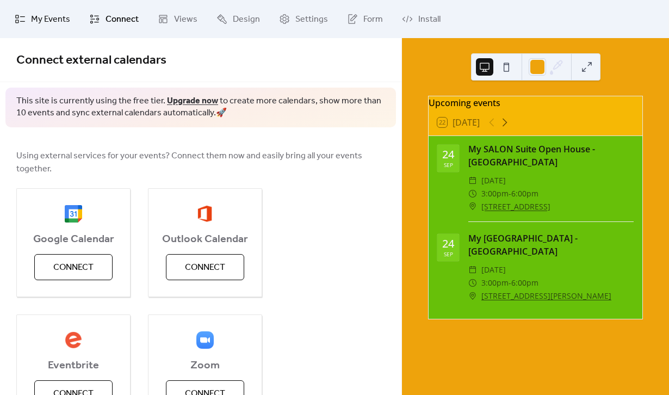
click at [45, 18] on span "My Events" at bounding box center [50, 19] width 39 height 13
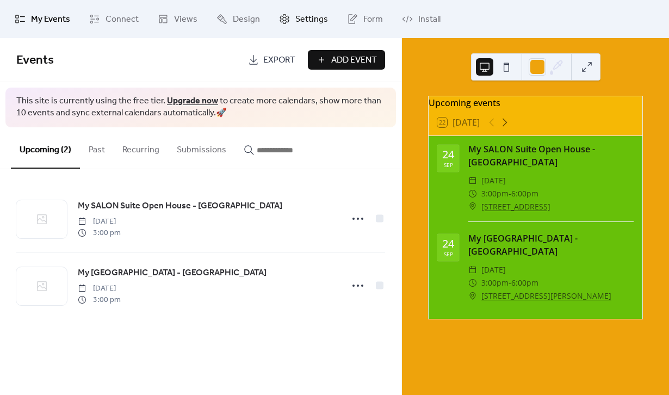
click at [310, 21] on span "Settings" at bounding box center [311, 19] width 33 height 13
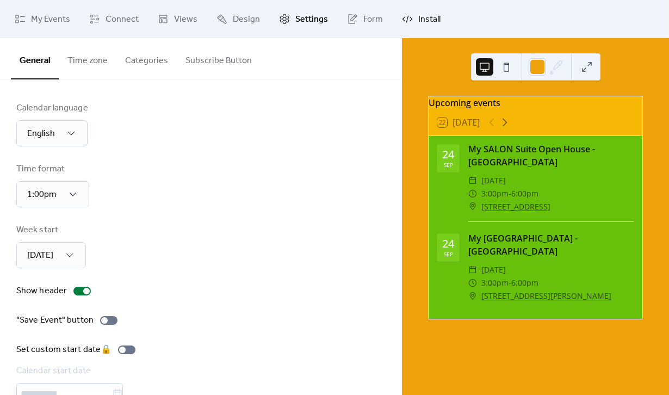
click at [427, 21] on span "Install" at bounding box center [429, 19] width 22 height 13
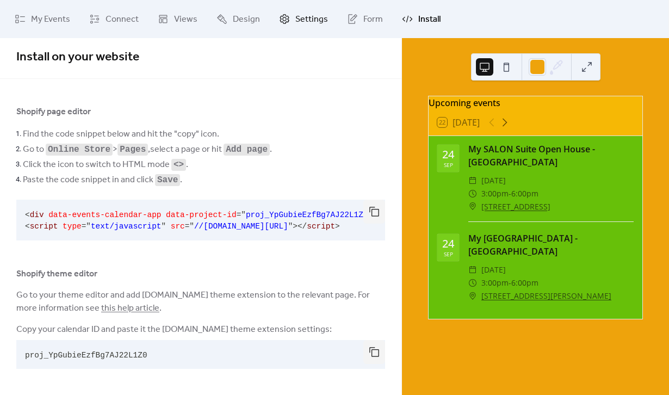
scroll to position [3, 0]
click at [306, 20] on span "Settings" at bounding box center [311, 19] width 33 height 13
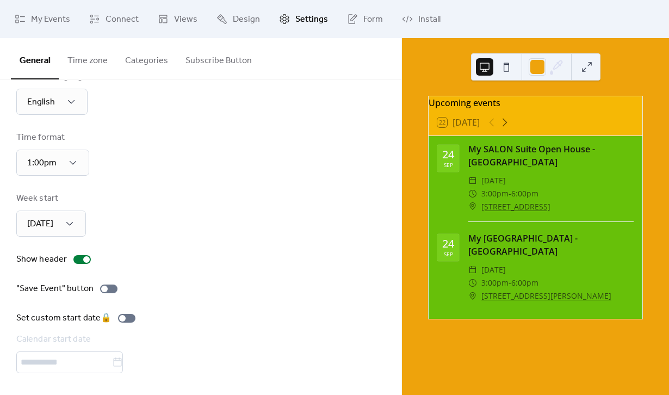
scroll to position [35, 0]
click at [235, 23] on span "Design" at bounding box center [246, 19] width 27 height 13
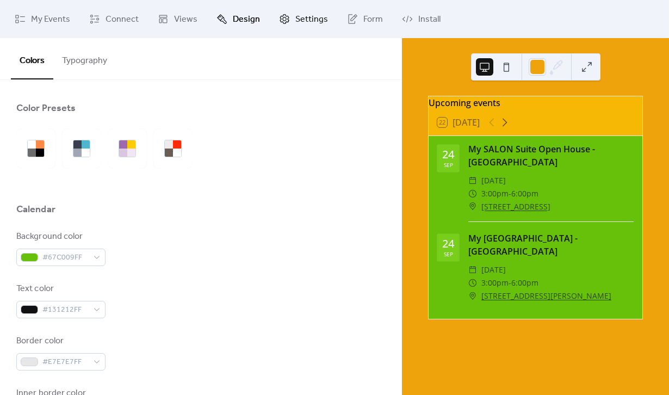
click at [302, 20] on span "Settings" at bounding box center [311, 19] width 33 height 13
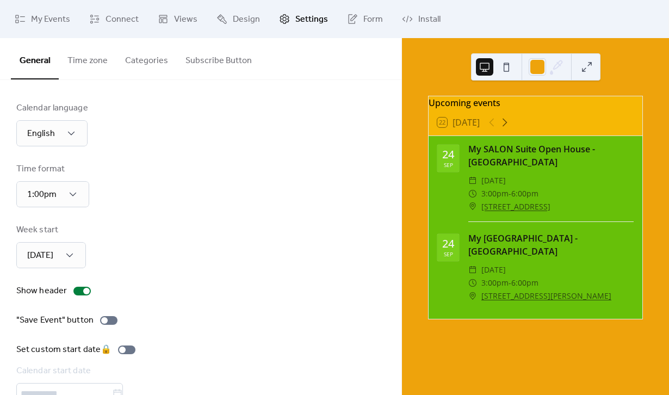
click at [145, 63] on button "Categories" at bounding box center [146, 58] width 60 height 40
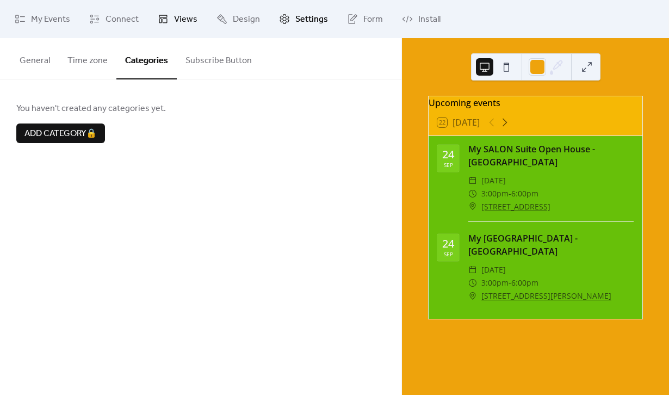
click at [174, 26] on span "Views" at bounding box center [185, 19] width 23 height 13
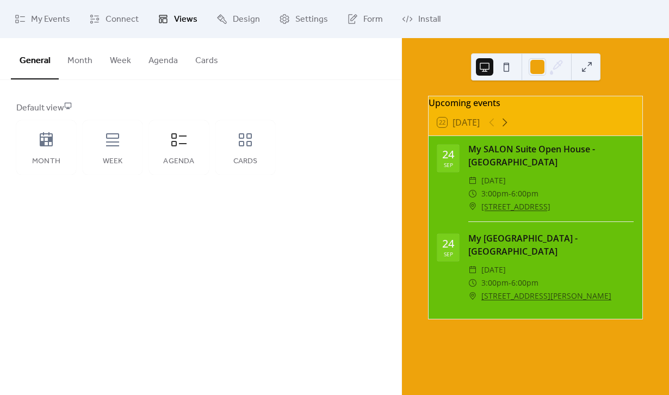
click at [355, 121] on div "Default view Month Week Agenda Cards" at bounding box center [200, 138] width 369 height 73
click at [52, 16] on span "My Events" at bounding box center [50, 19] width 39 height 13
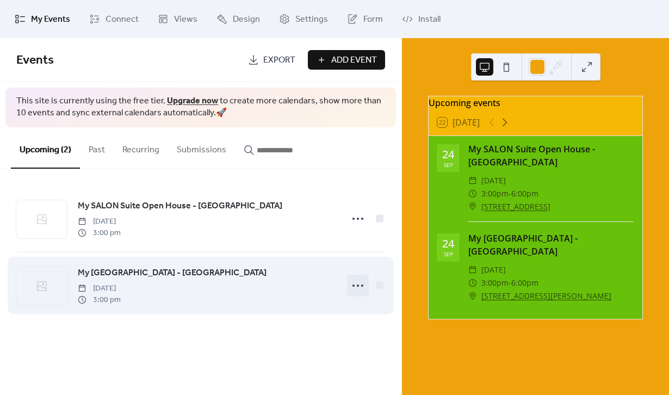
click at [357, 286] on icon at bounding box center [357, 285] width 17 height 17
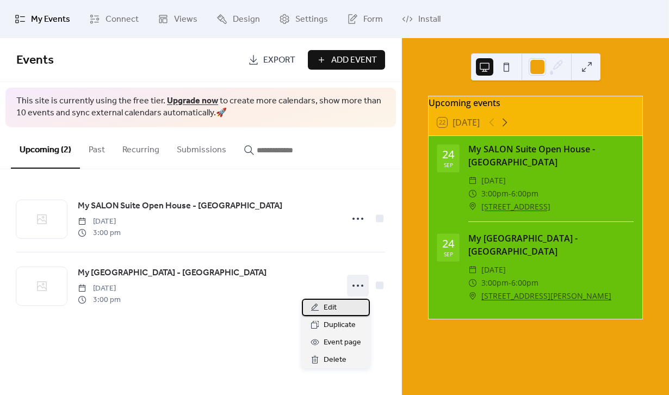
click at [329, 308] on span "Edit" at bounding box center [330, 307] width 13 height 13
